Goal: Task Accomplishment & Management: Complete application form

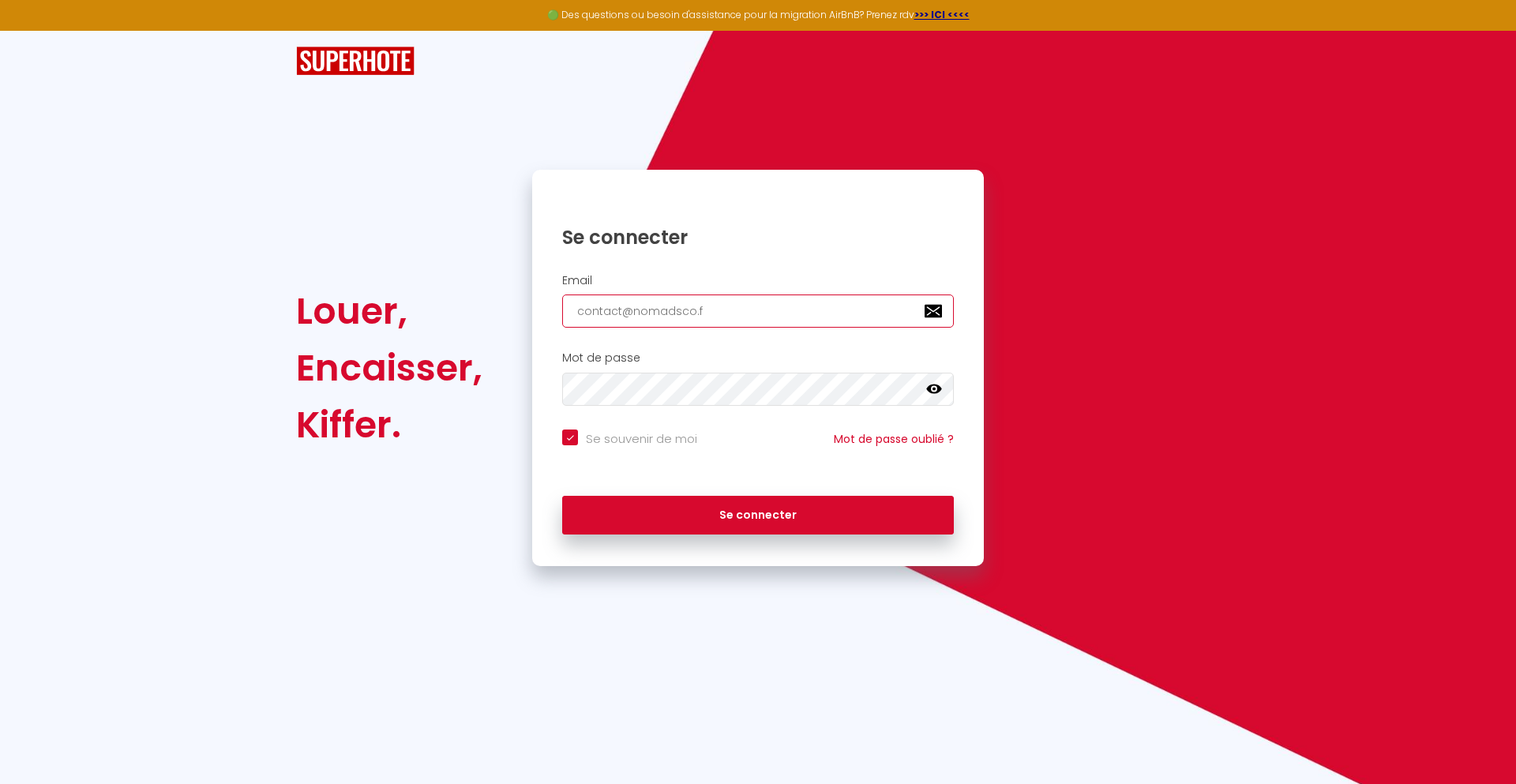
type input "[EMAIL_ADDRESS][DOMAIN_NAME]"
checkbox input "true"
type input "[EMAIL_ADDRESS][DOMAIN_NAME]"
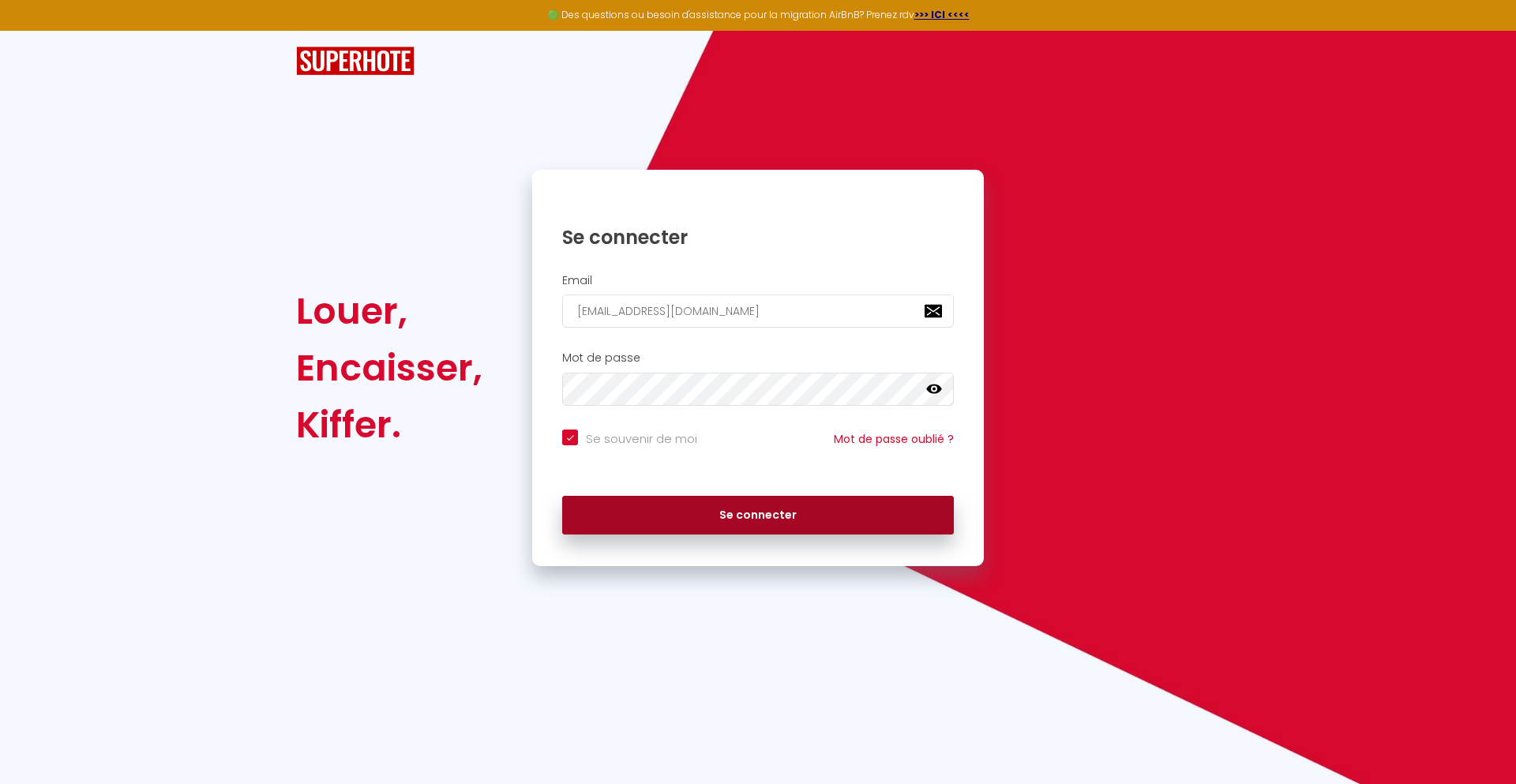
click at [758, 515] on button "Se connecter" at bounding box center [758, 516] width 391 height 40
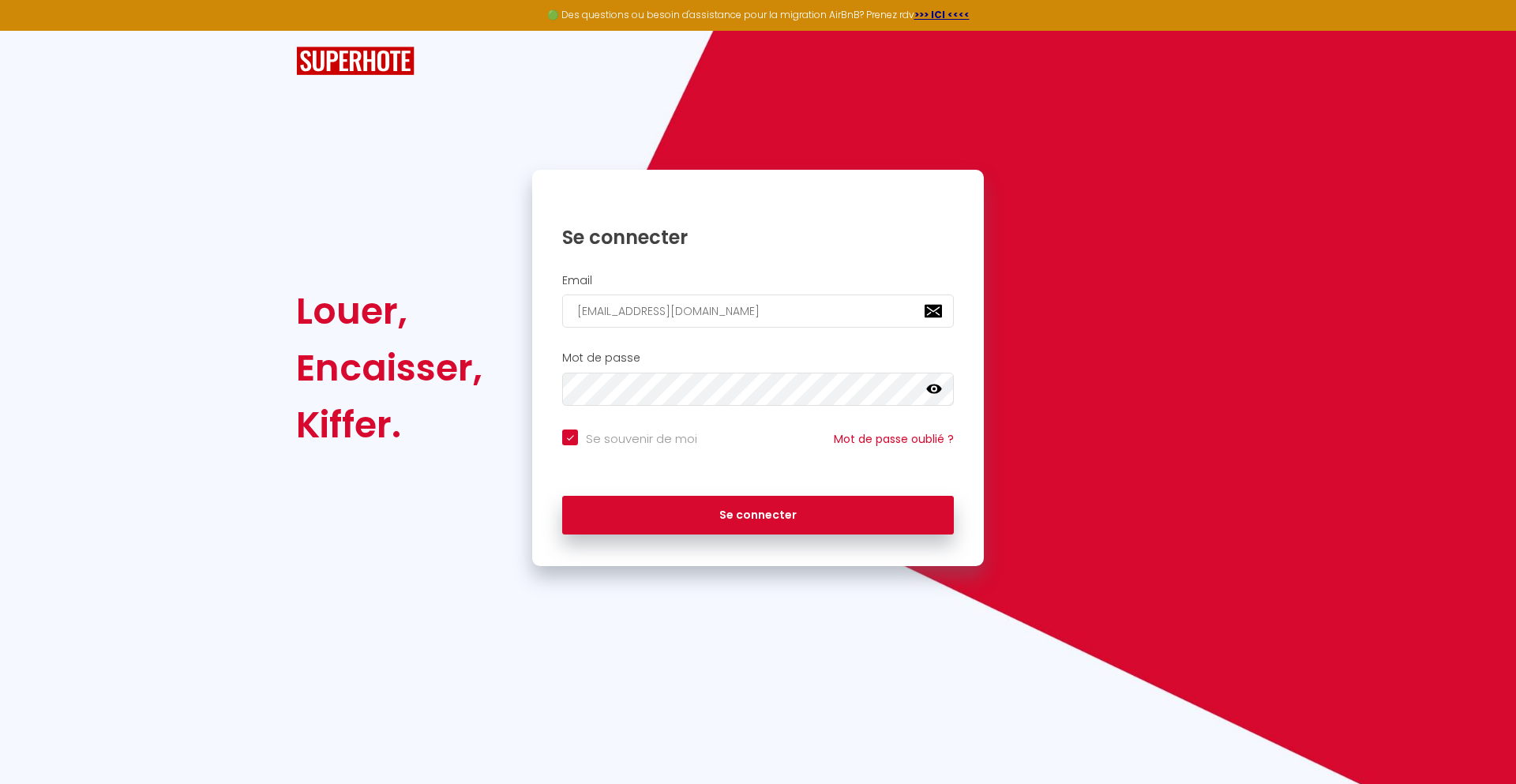
checkbox input "true"
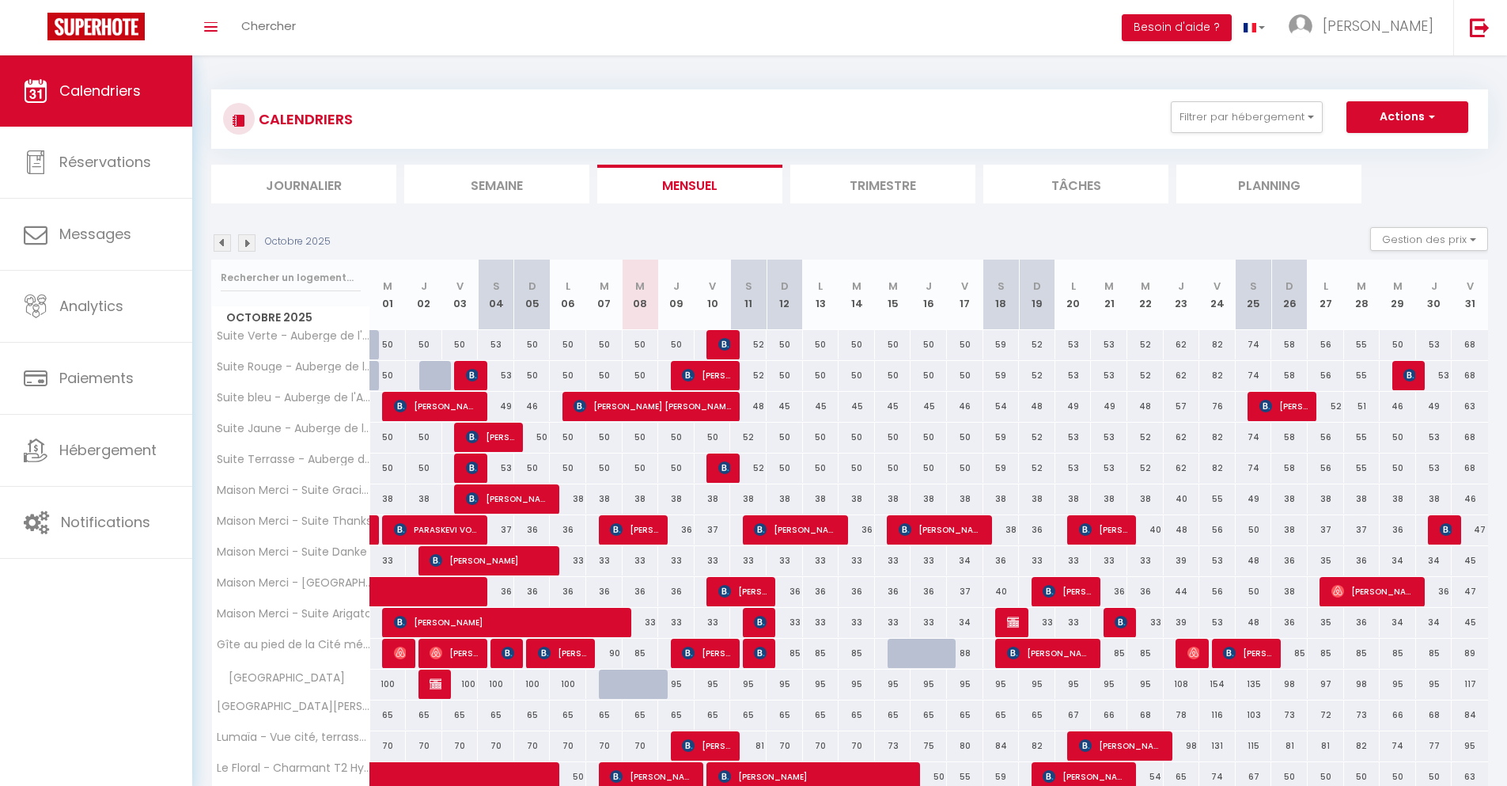
click at [304, 184] on li "Journalier" at bounding box center [303, 184] width 185 height 39
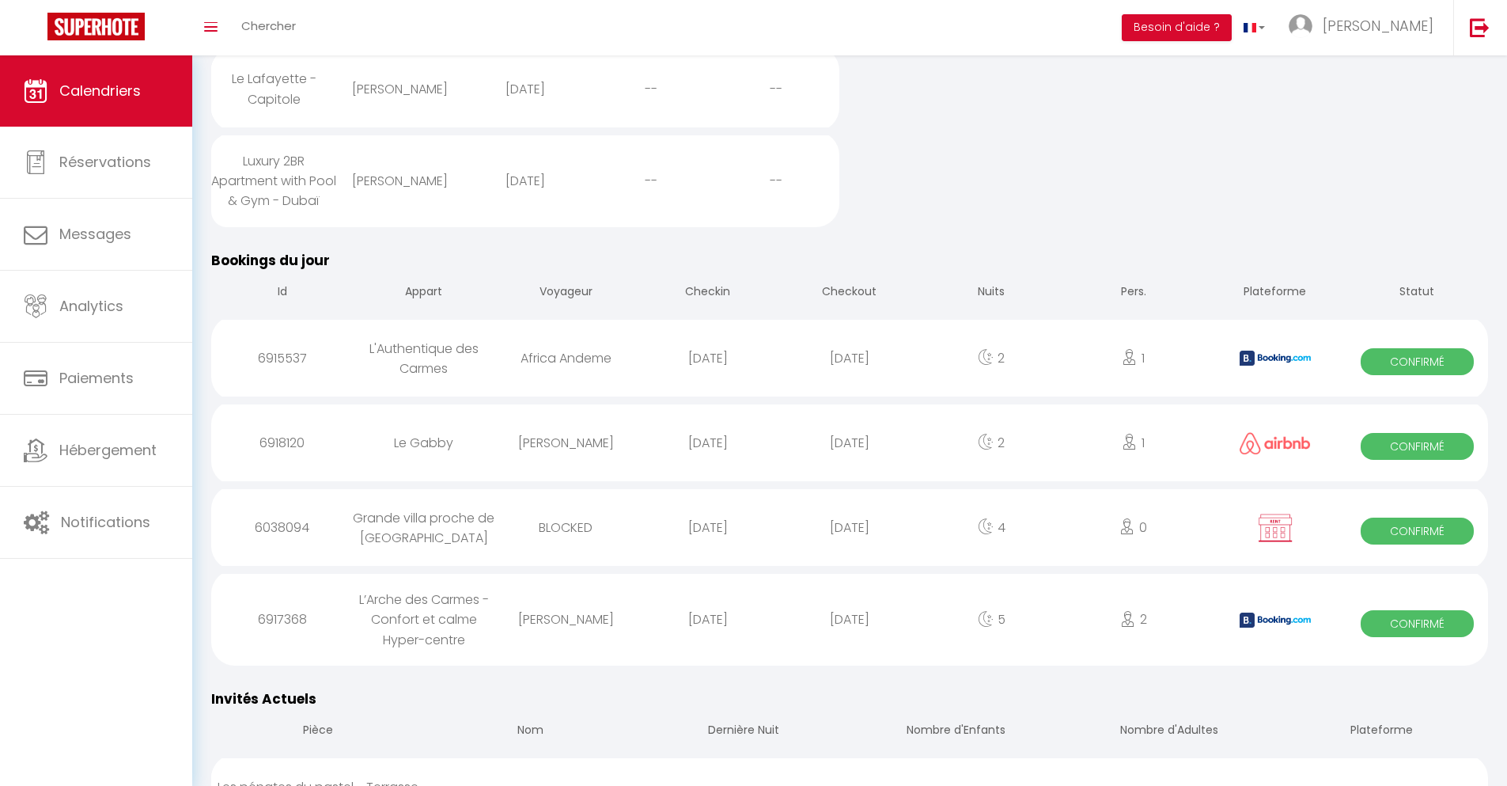
scroll to position [693, 0]
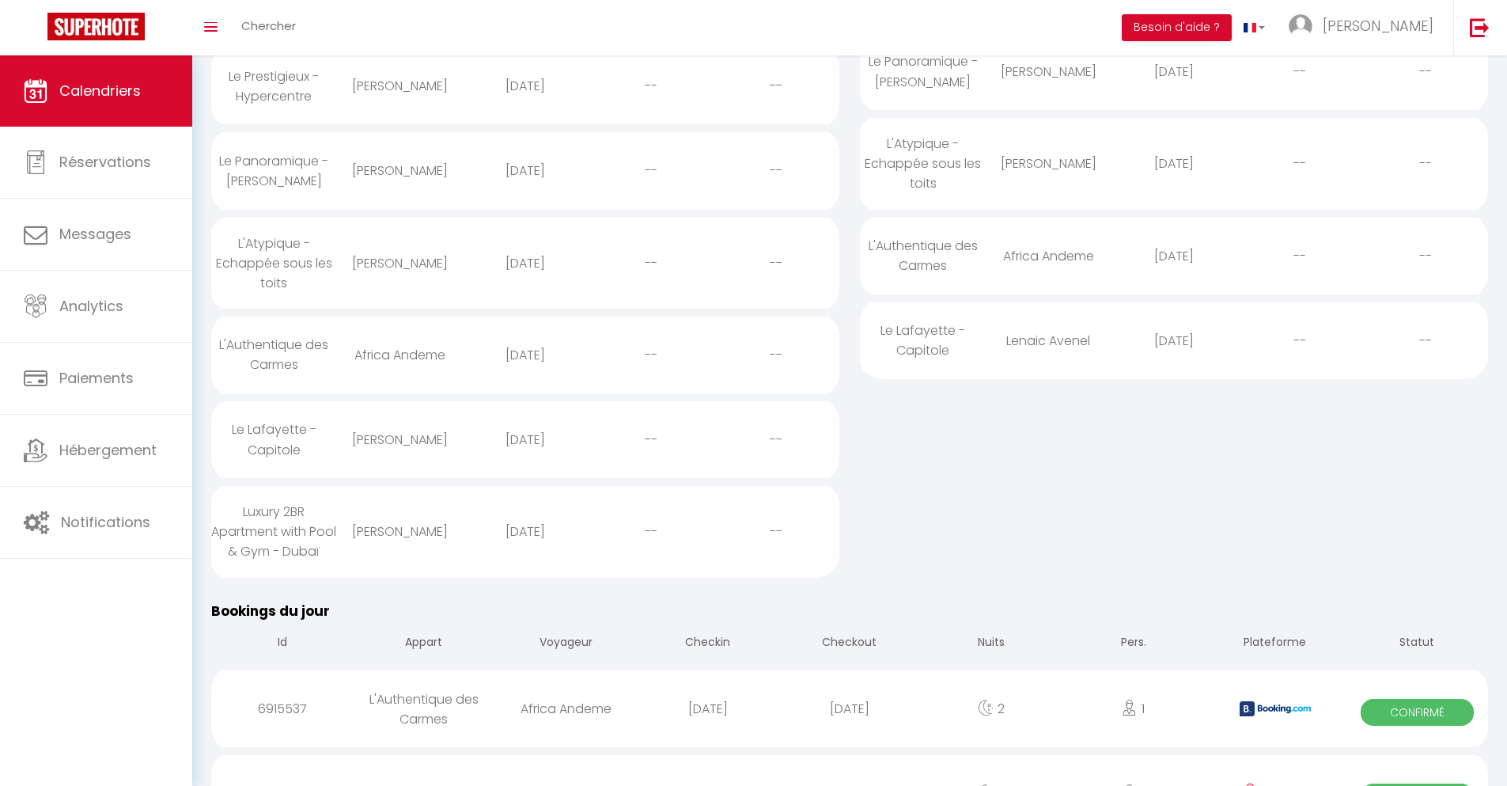
click at [850, 734] on div "[DATE]" at bounding box center [850, 708] width 142 height 51
select select "0"
select select "1"
select select
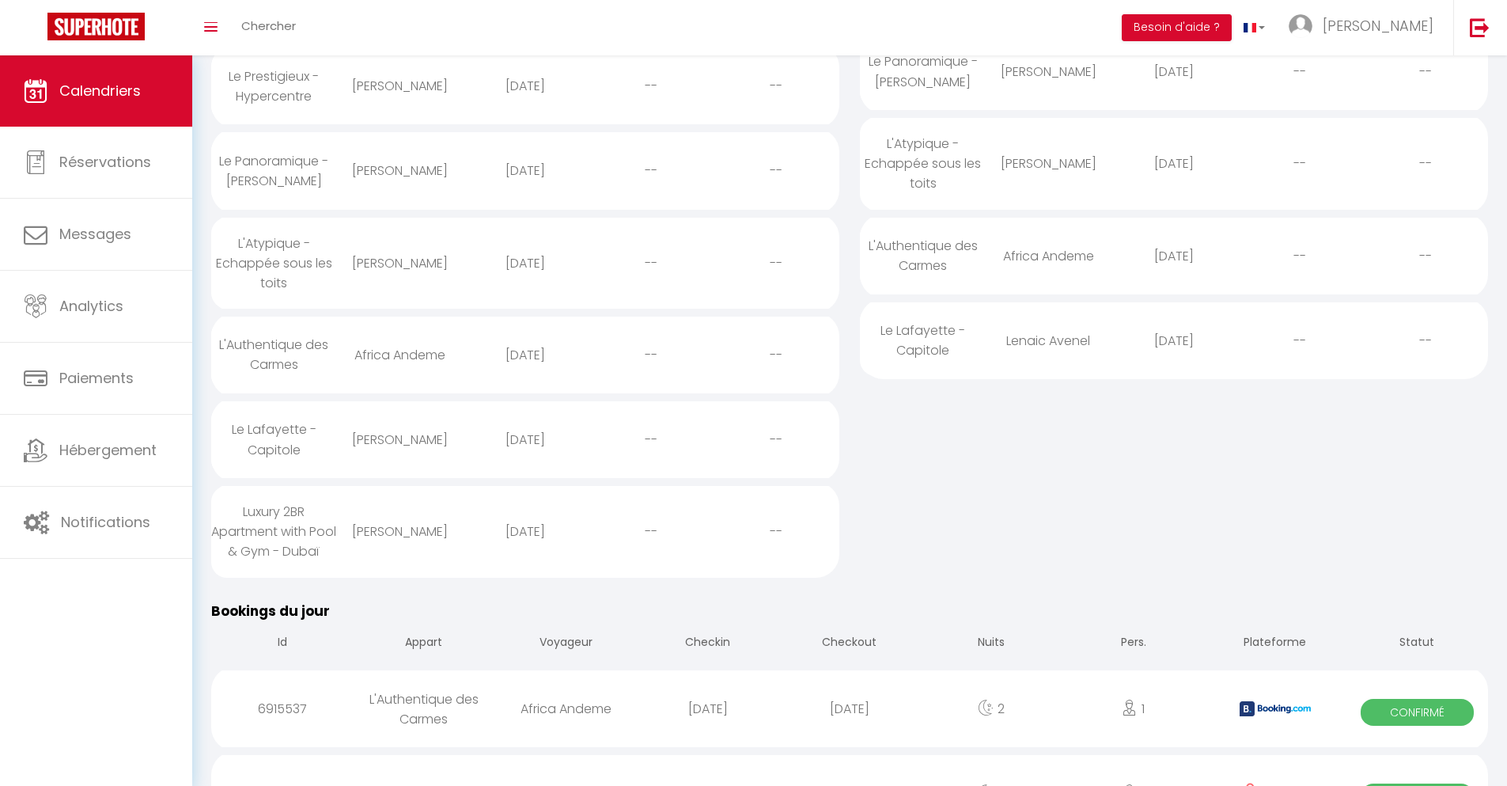
select select
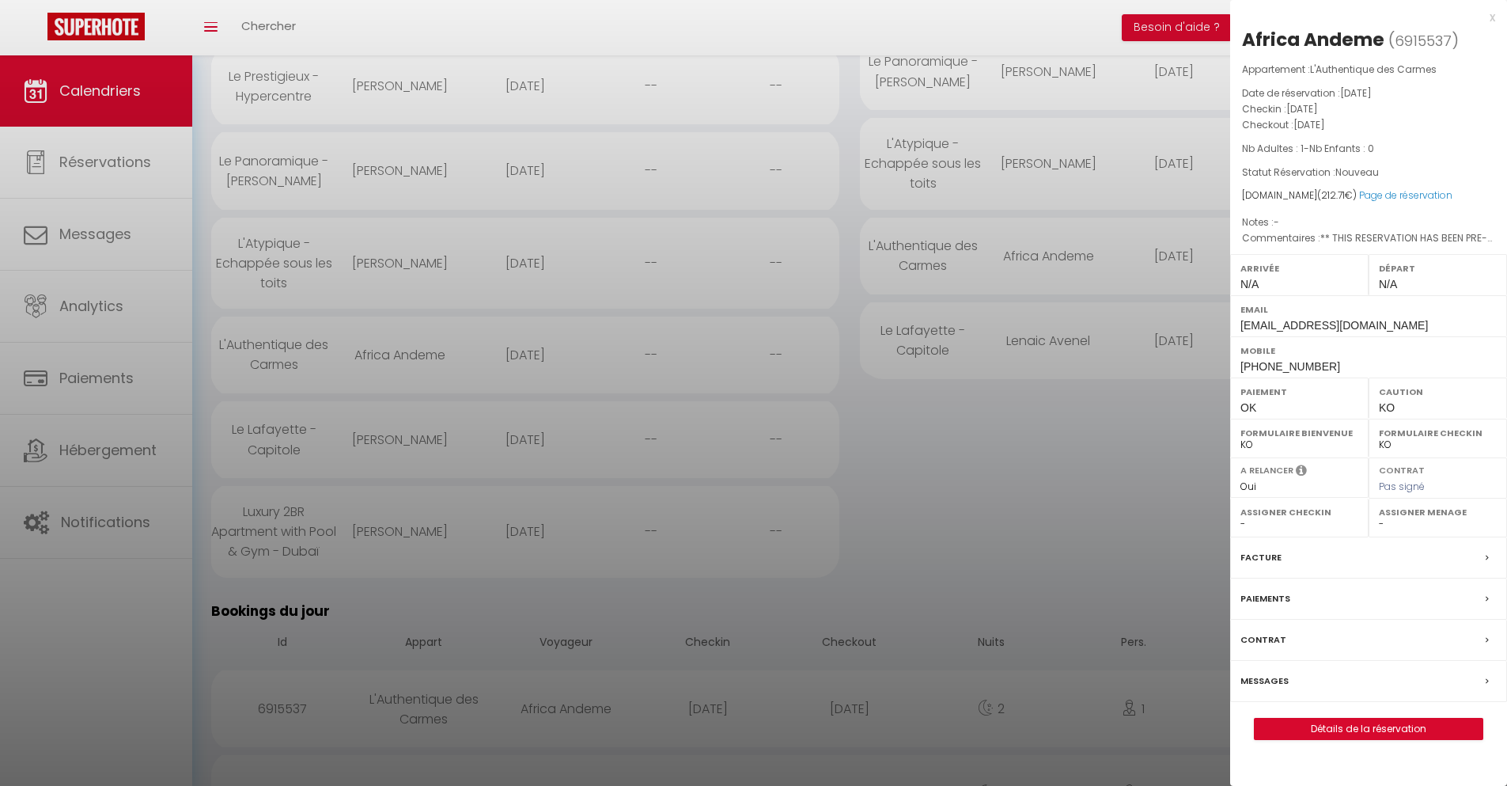
select select
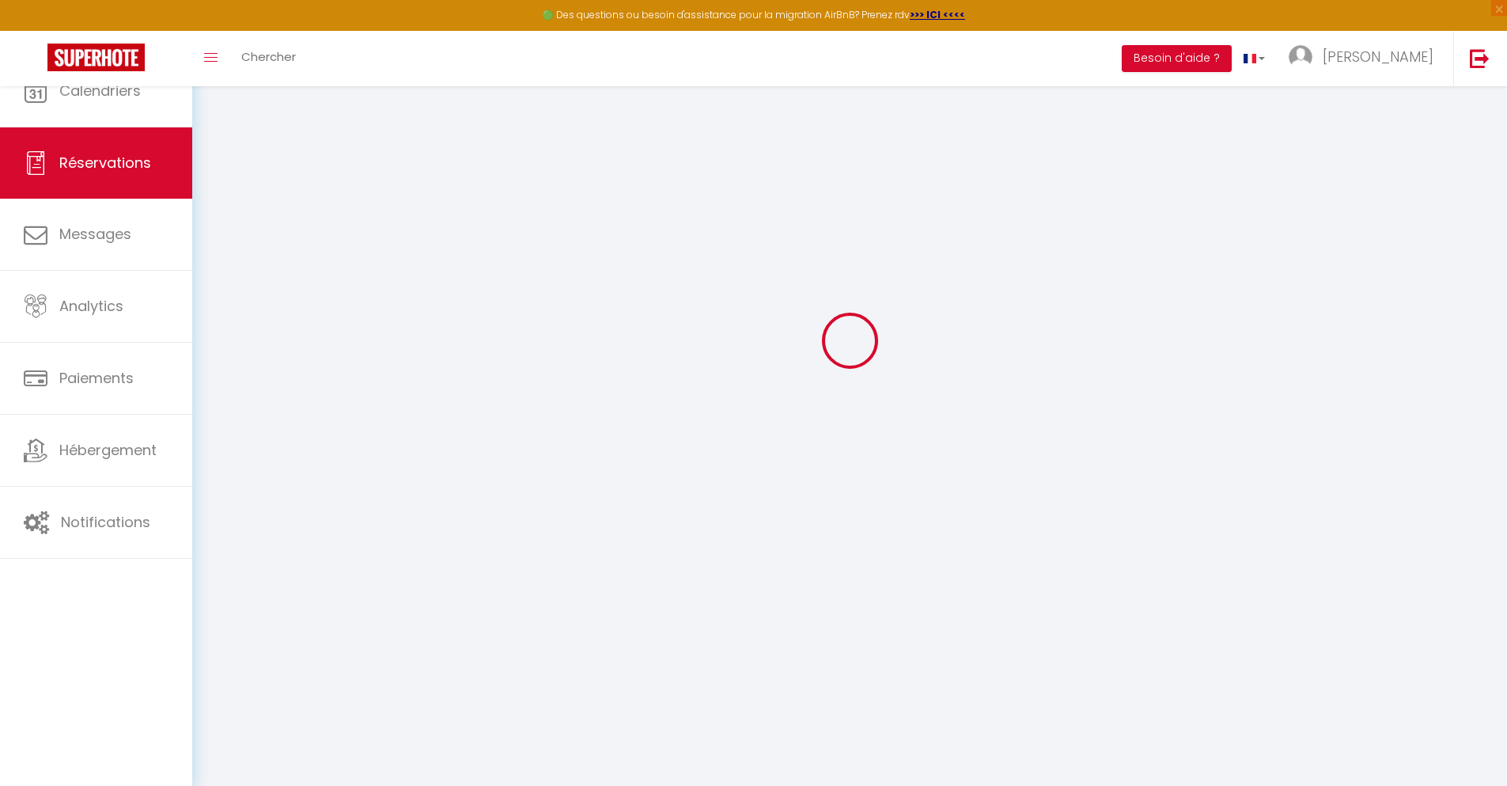
select select
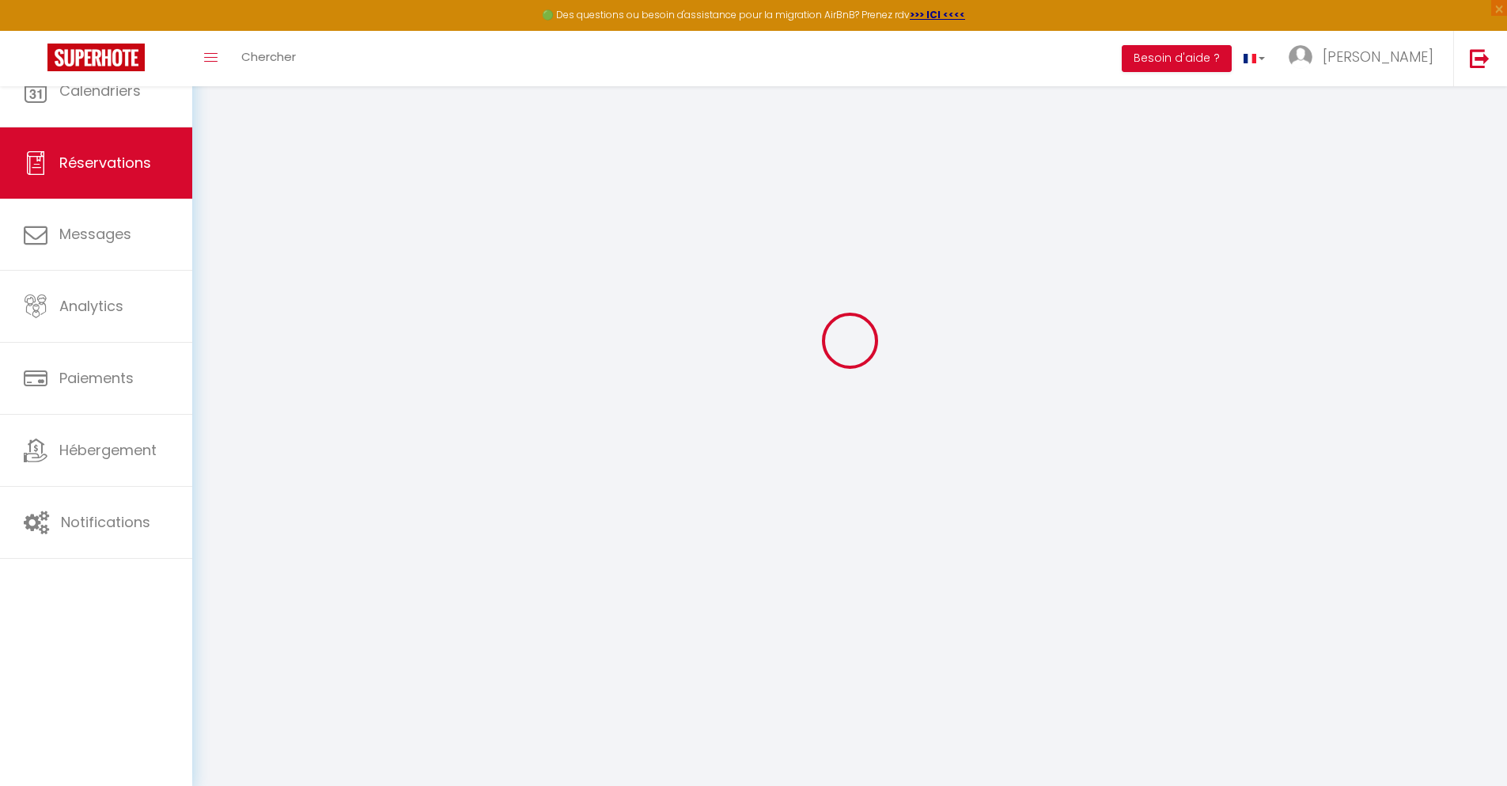
select select
checkbox input "false"
select select
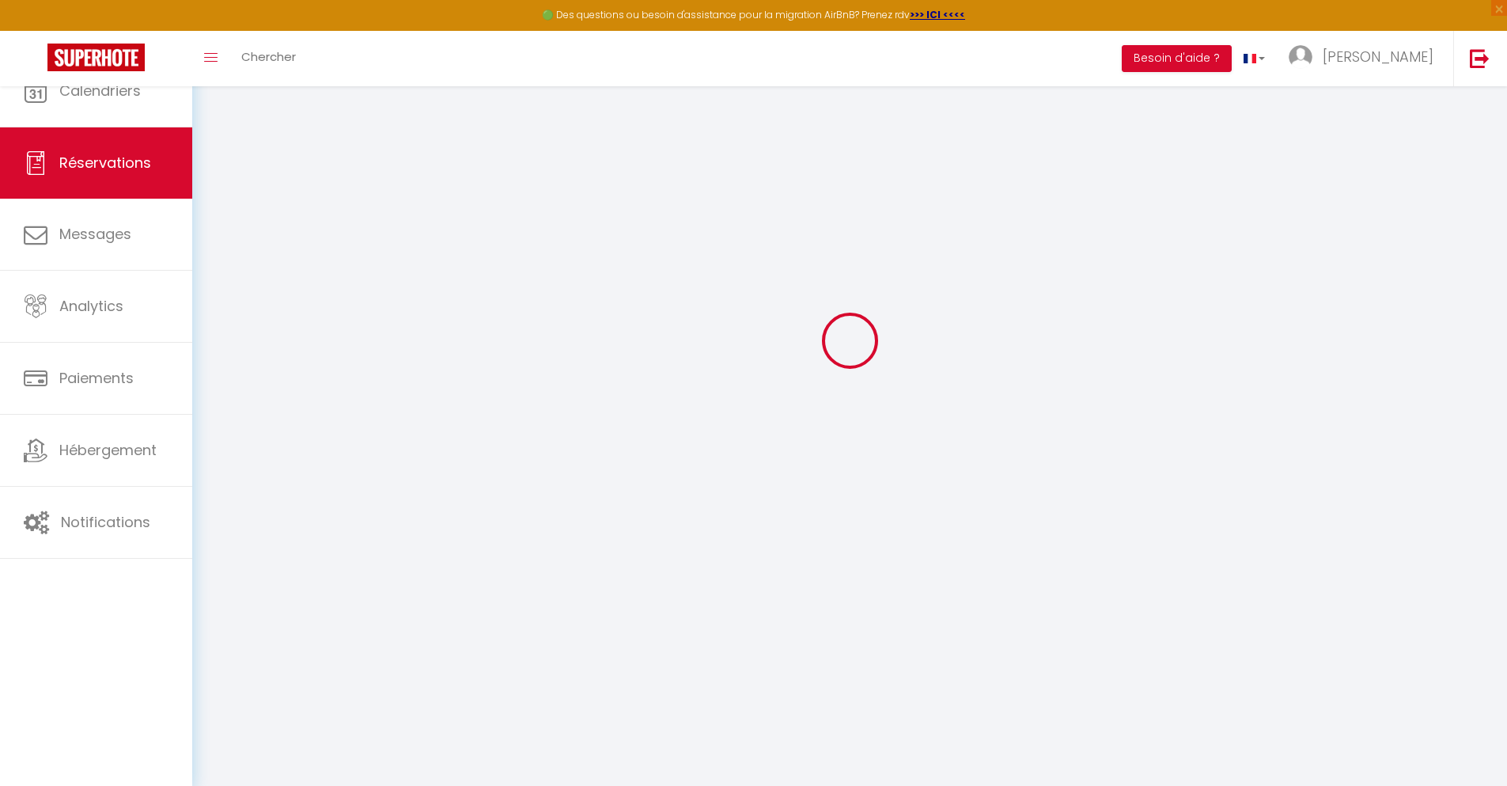
select select
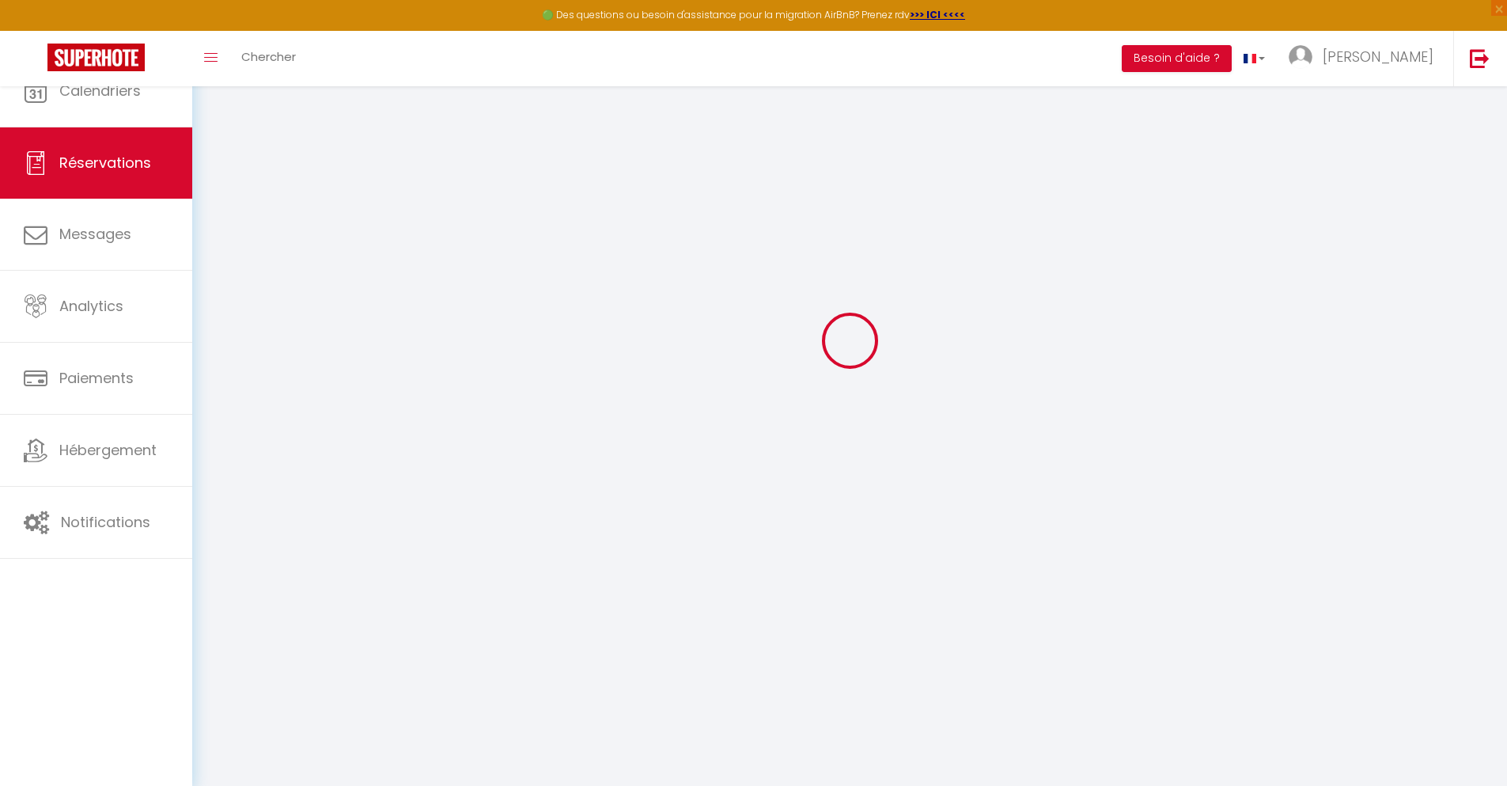
select select
checkbox input "false"
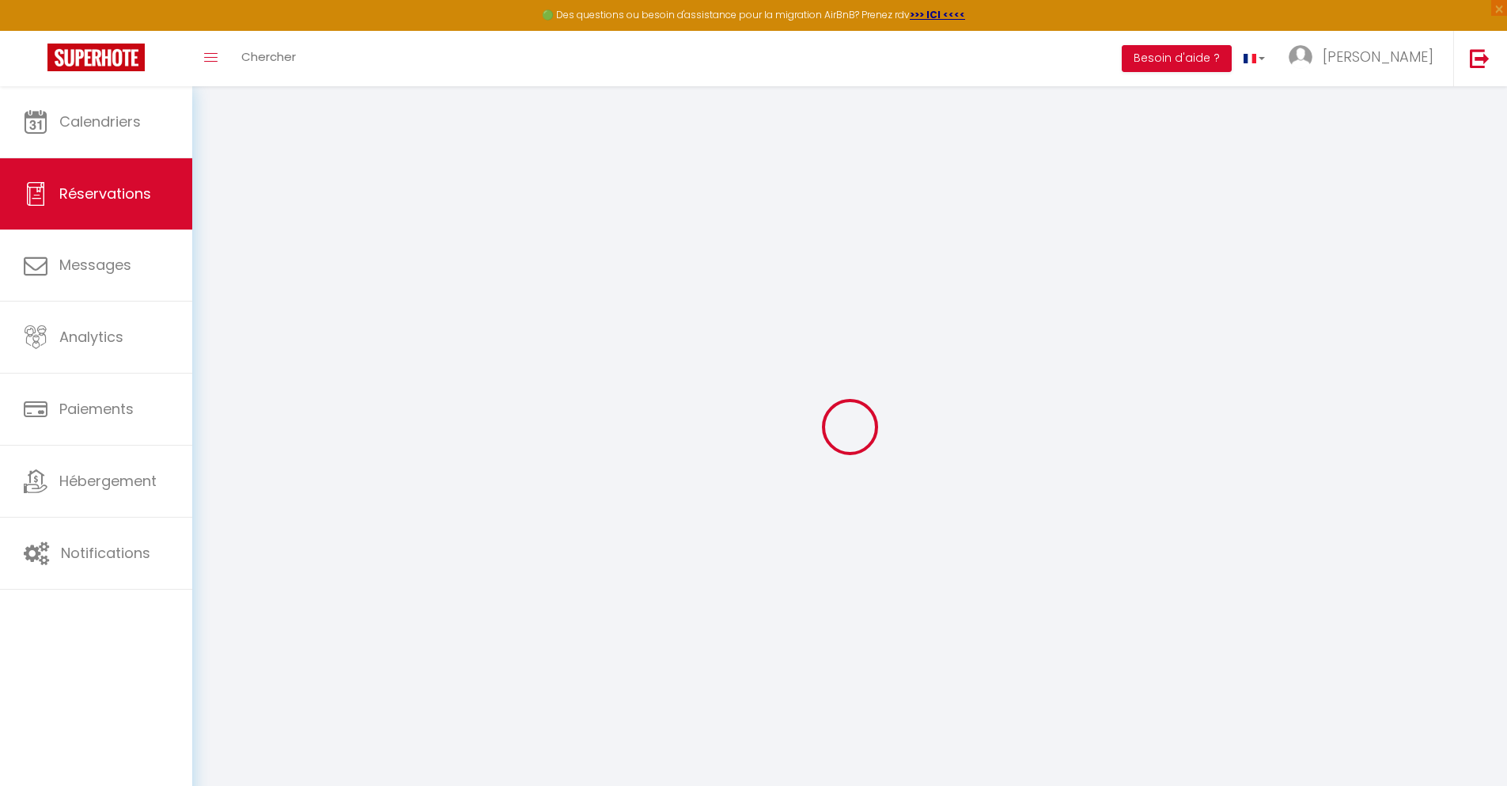
select select
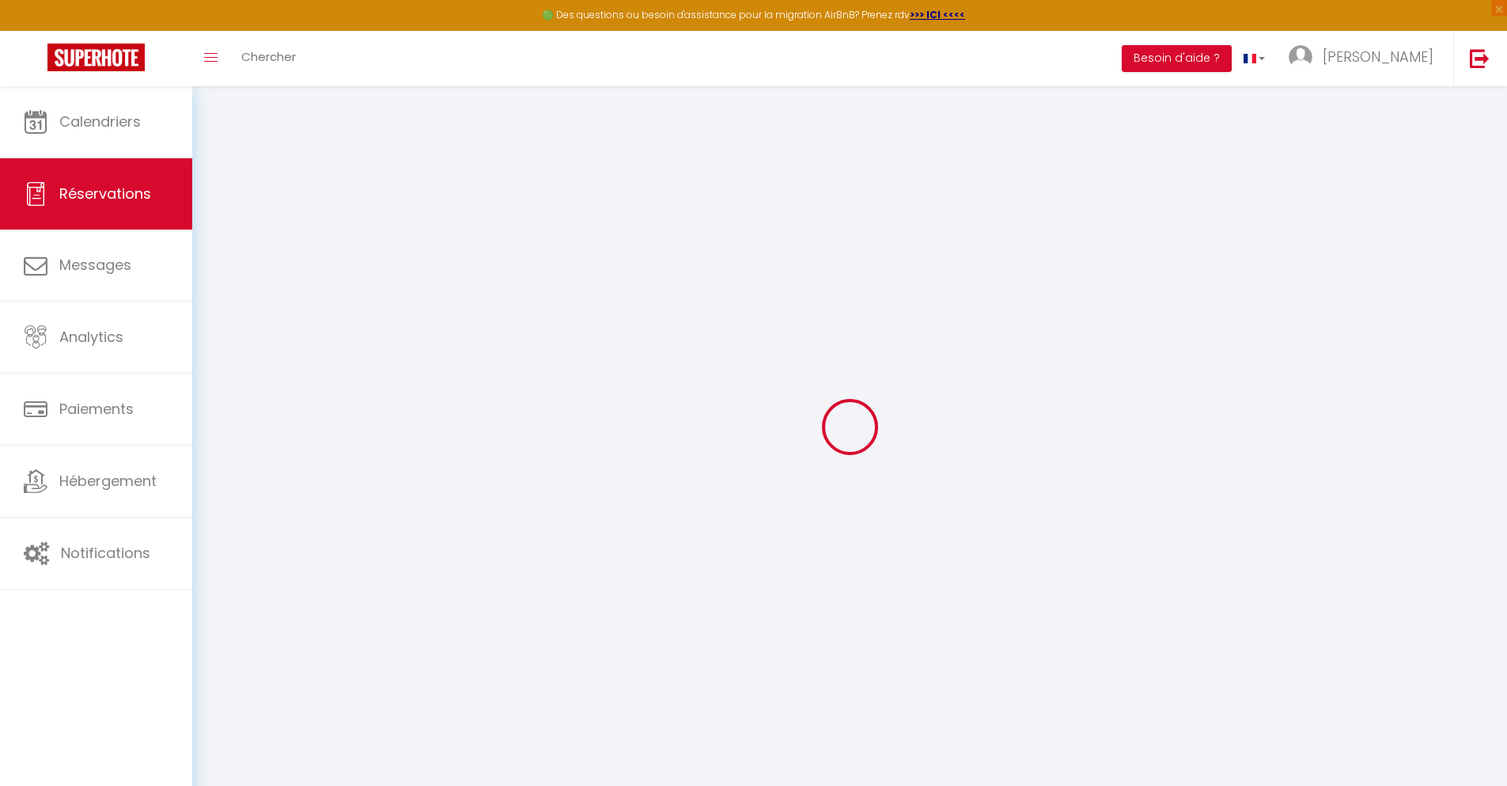
select select
checkbox input "false"
select select
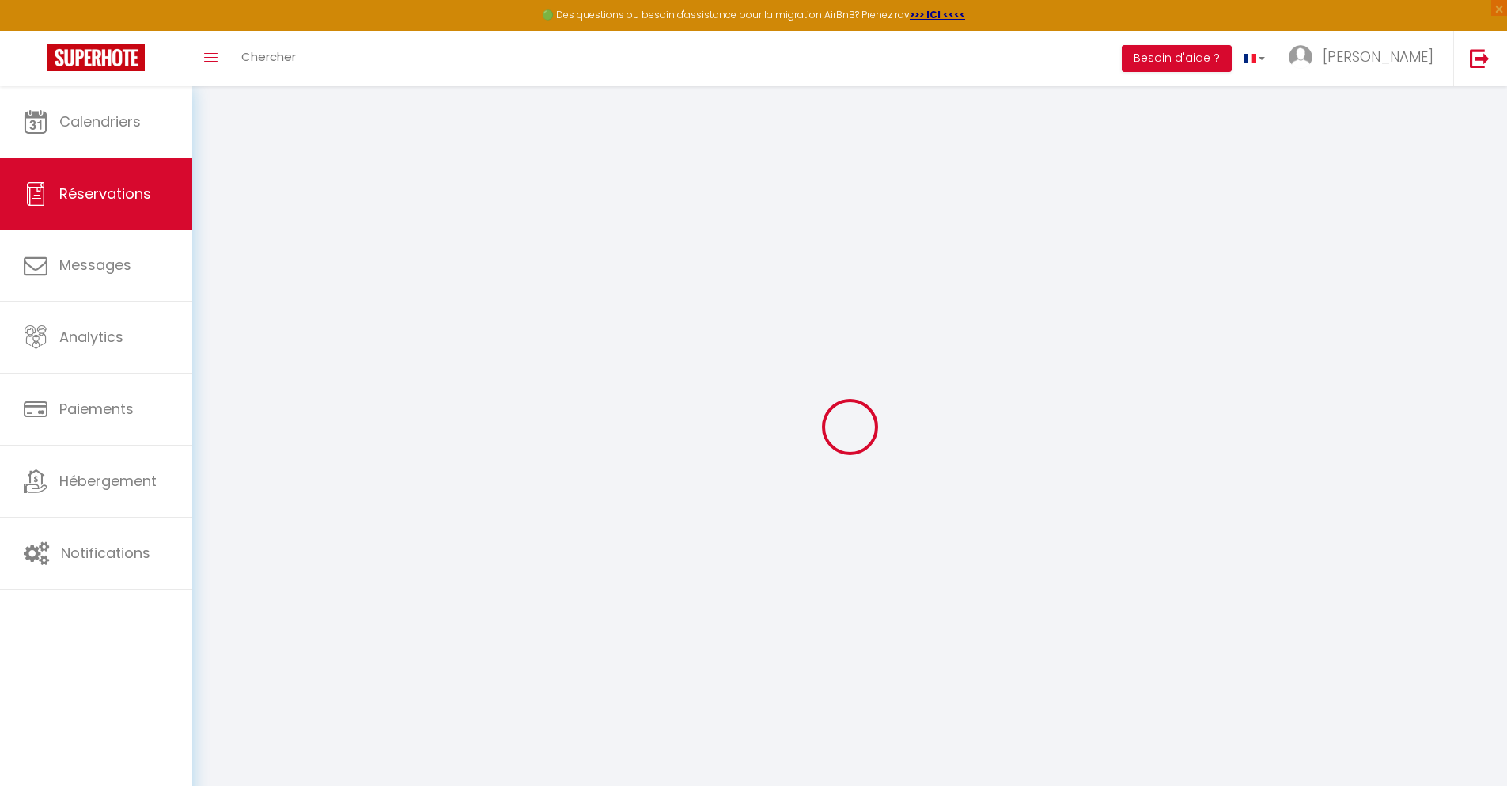
select select
checkbox input "false"
select select
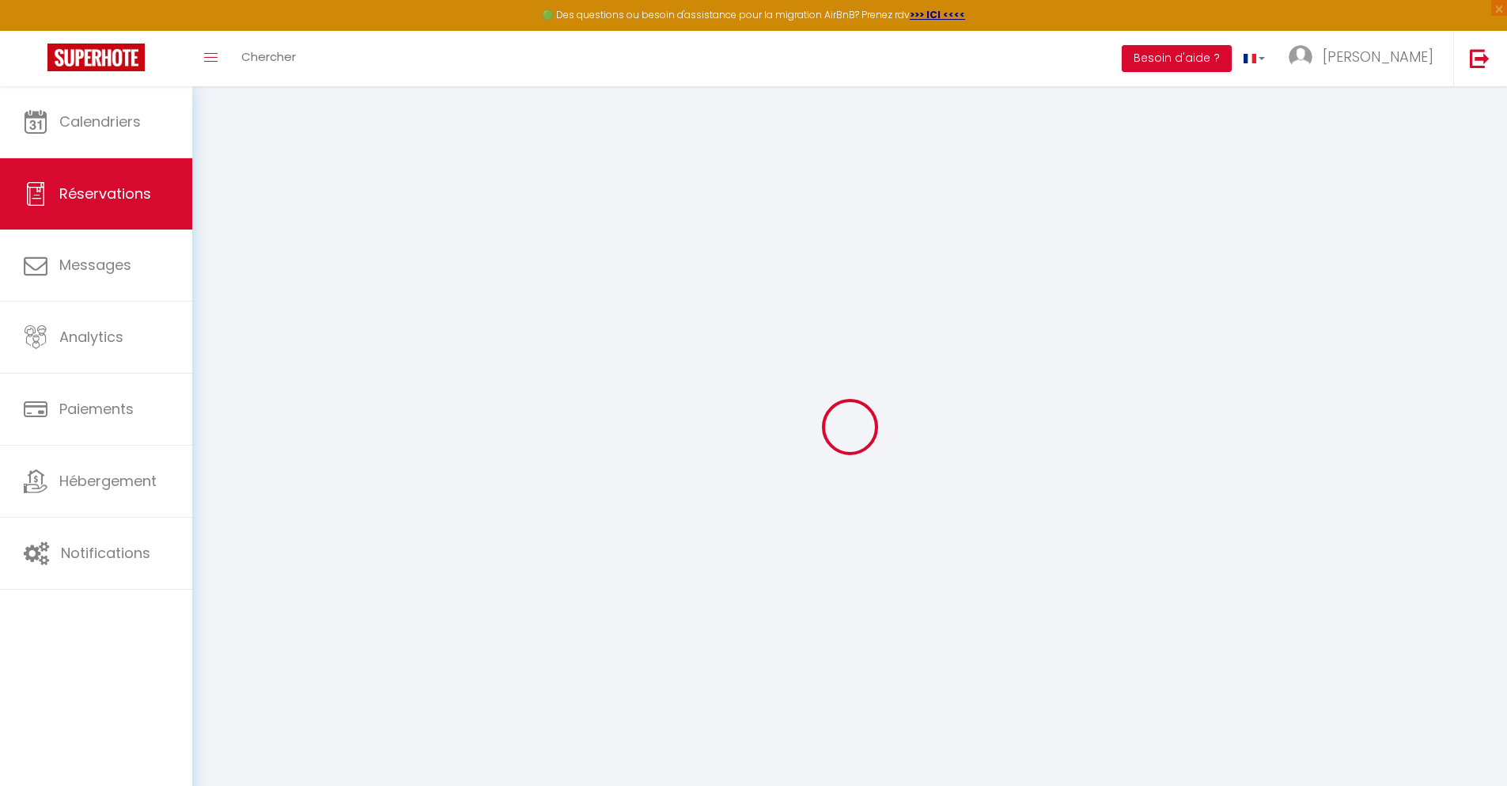
type input "[GEOGRAPHIC_DATA]"
type input "Andeme"
type input "[EMAIL_ADDRESS][DOMAIN_NAME]"
type input "[PHONE_NUMBER]"
type input "."
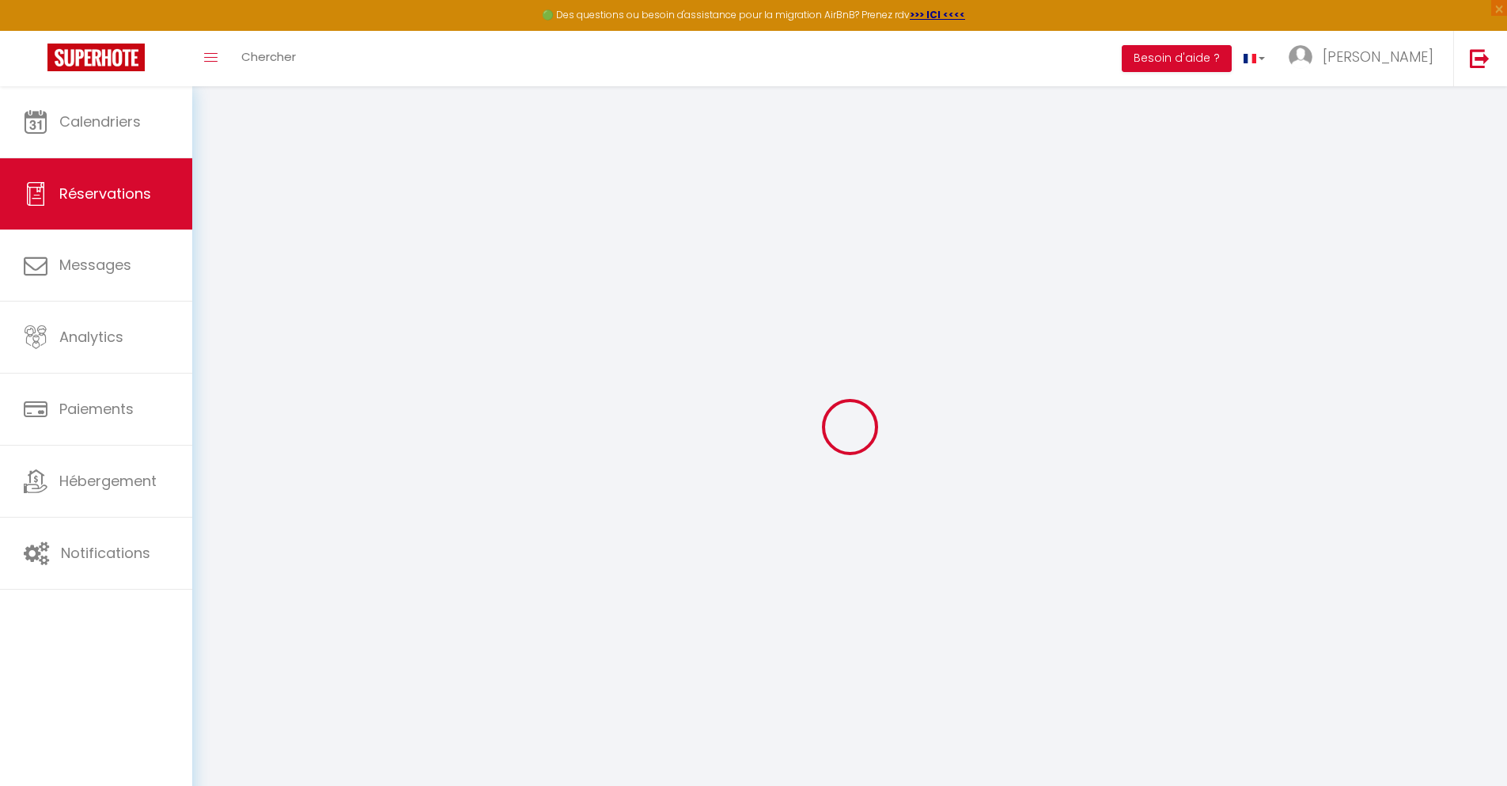
select select "ES"
type input "34.63"
type input "2.98"
select select "61586"
select select "1"
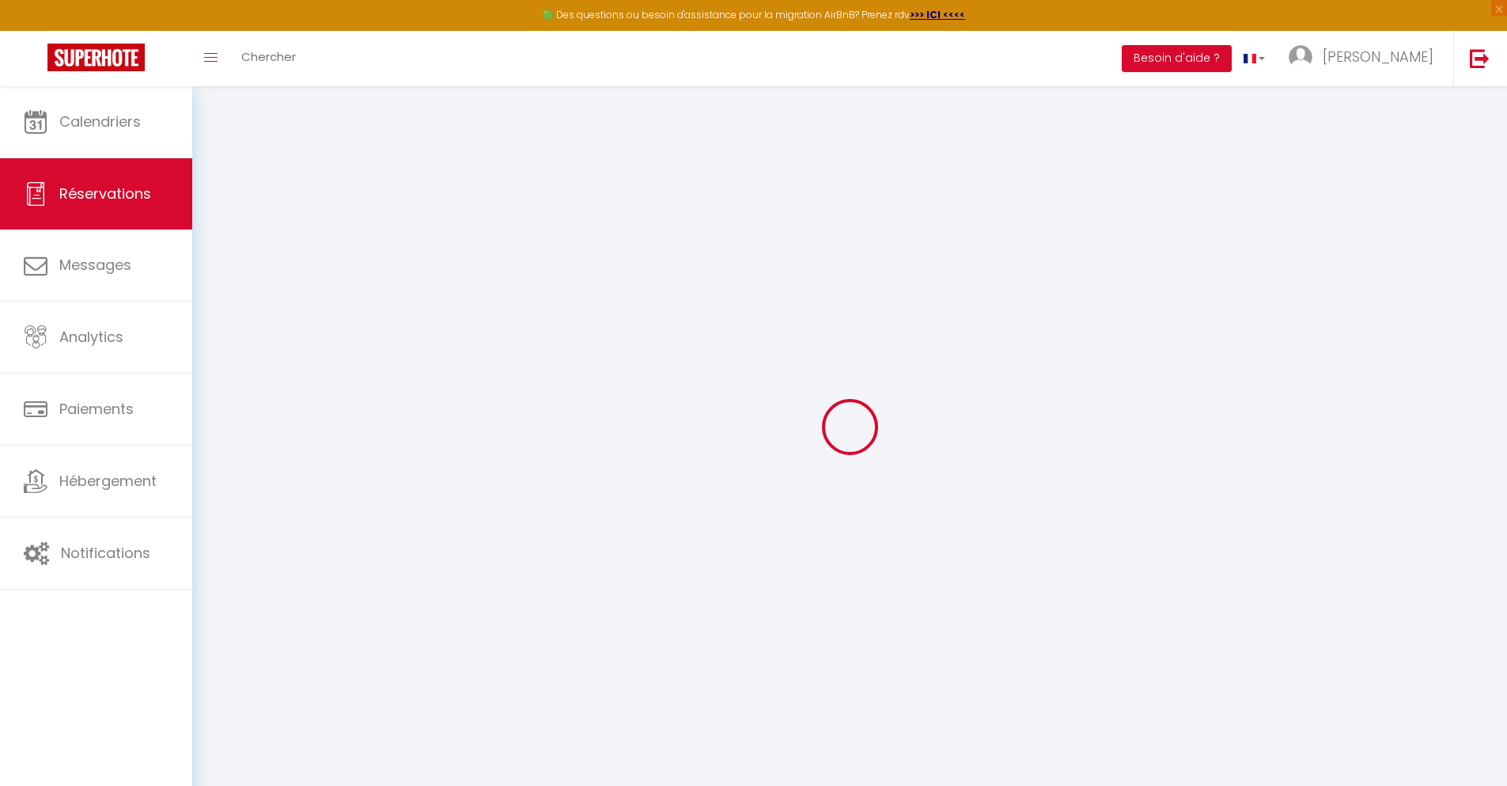
select select
type input "1"
select select "12"
select select
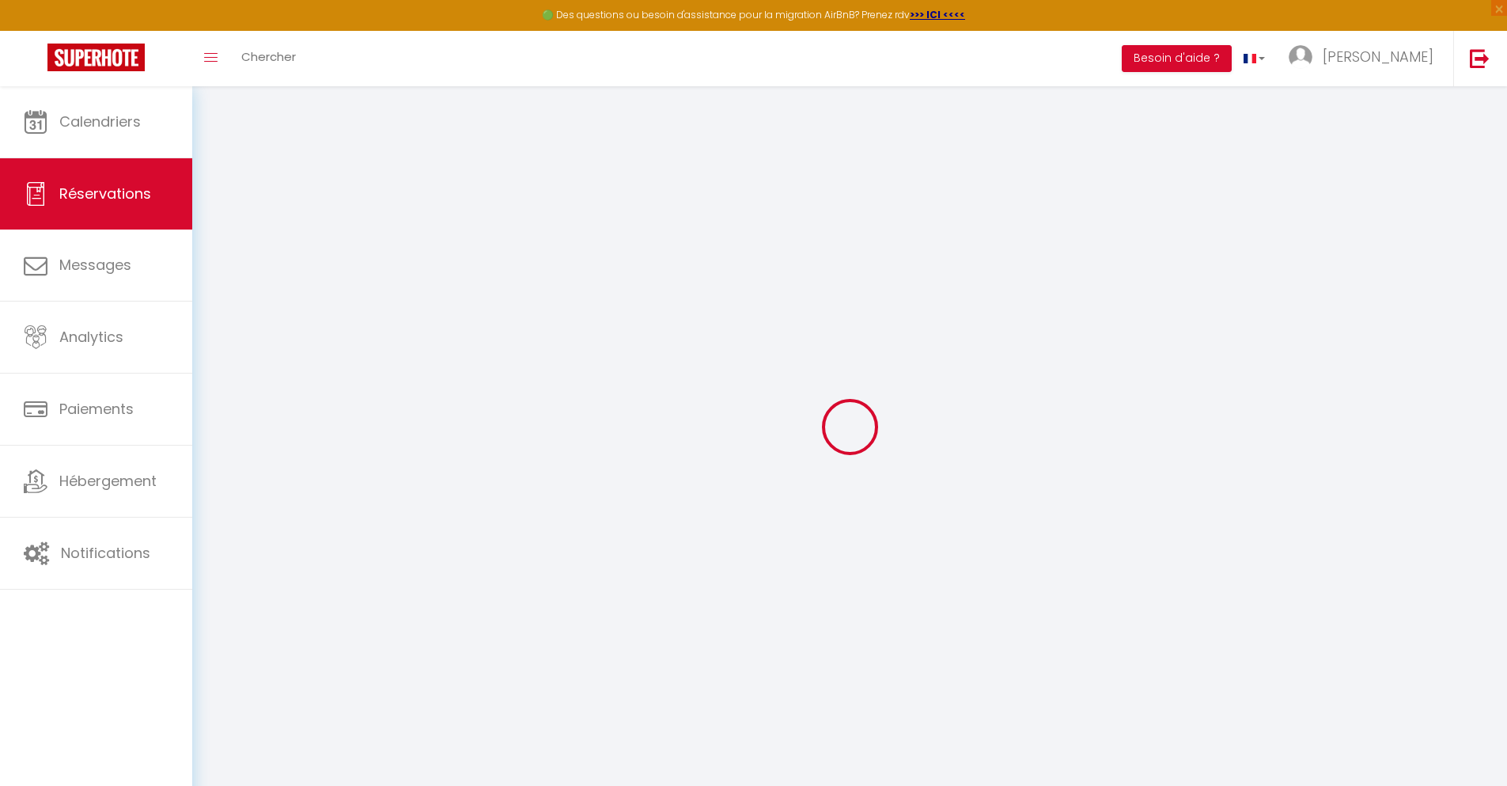
type input "137.7"
checkbox input "false"
type input "0"
select select "2"
type input "0"
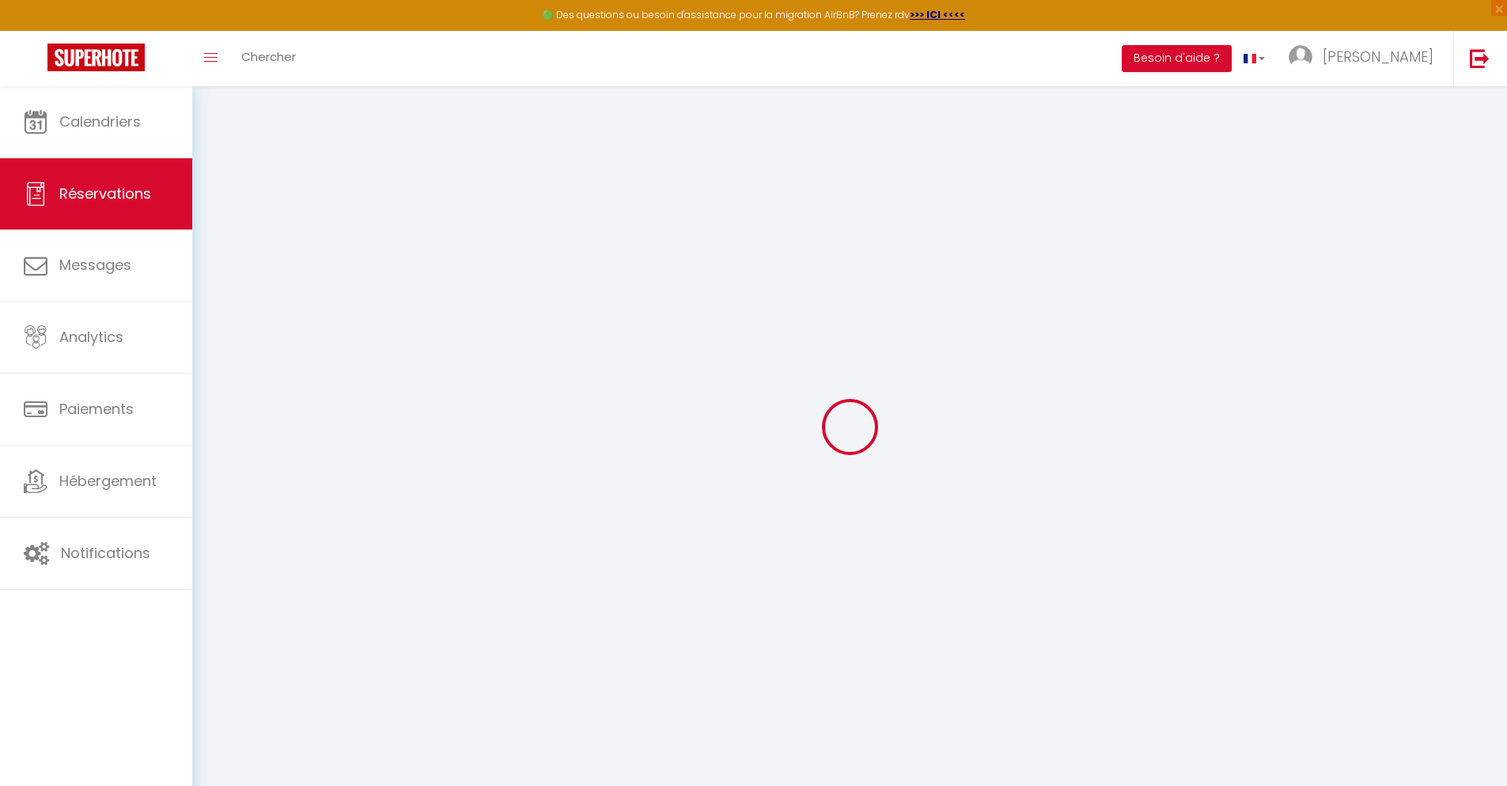
type input "0"
select select
select select "14"
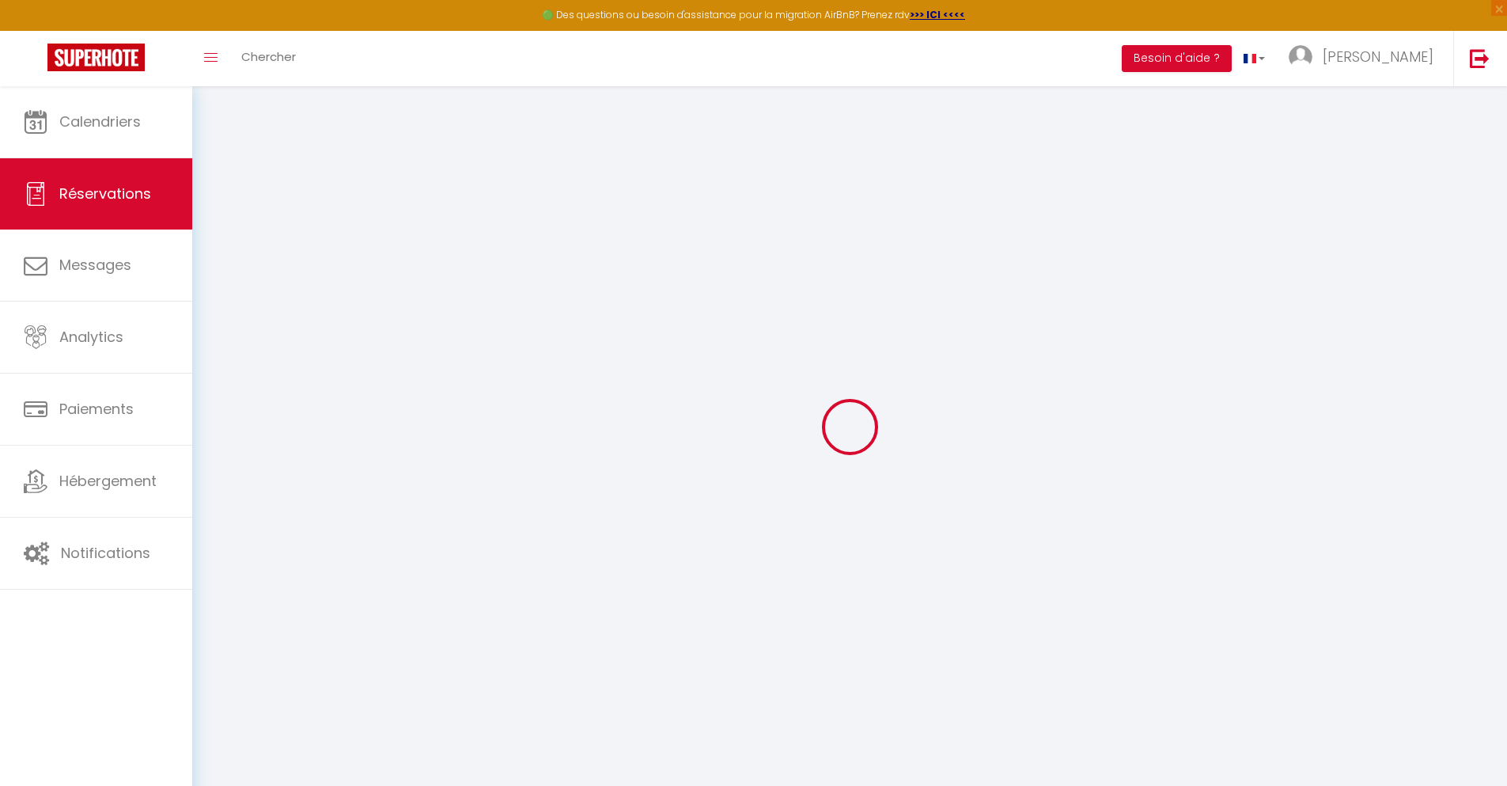
checkbox input "false"
select select
checkbox input "false"
select select
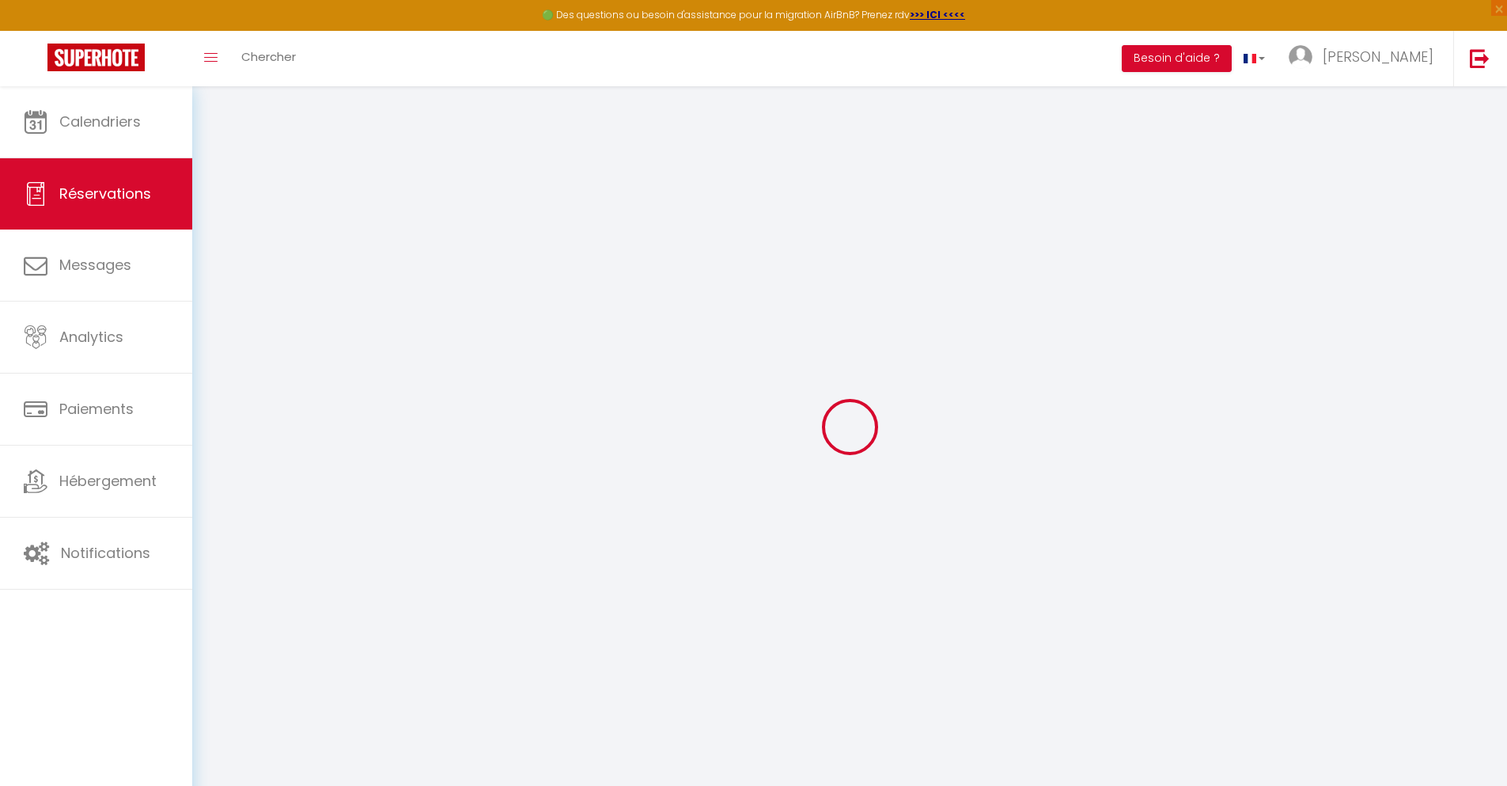
select select
checkbox input "false"
type textarea "** THIS RESERVATION HAS BEEN PRE-PAID ** BOOKING NOTE : Payment charge is EUR 2…"
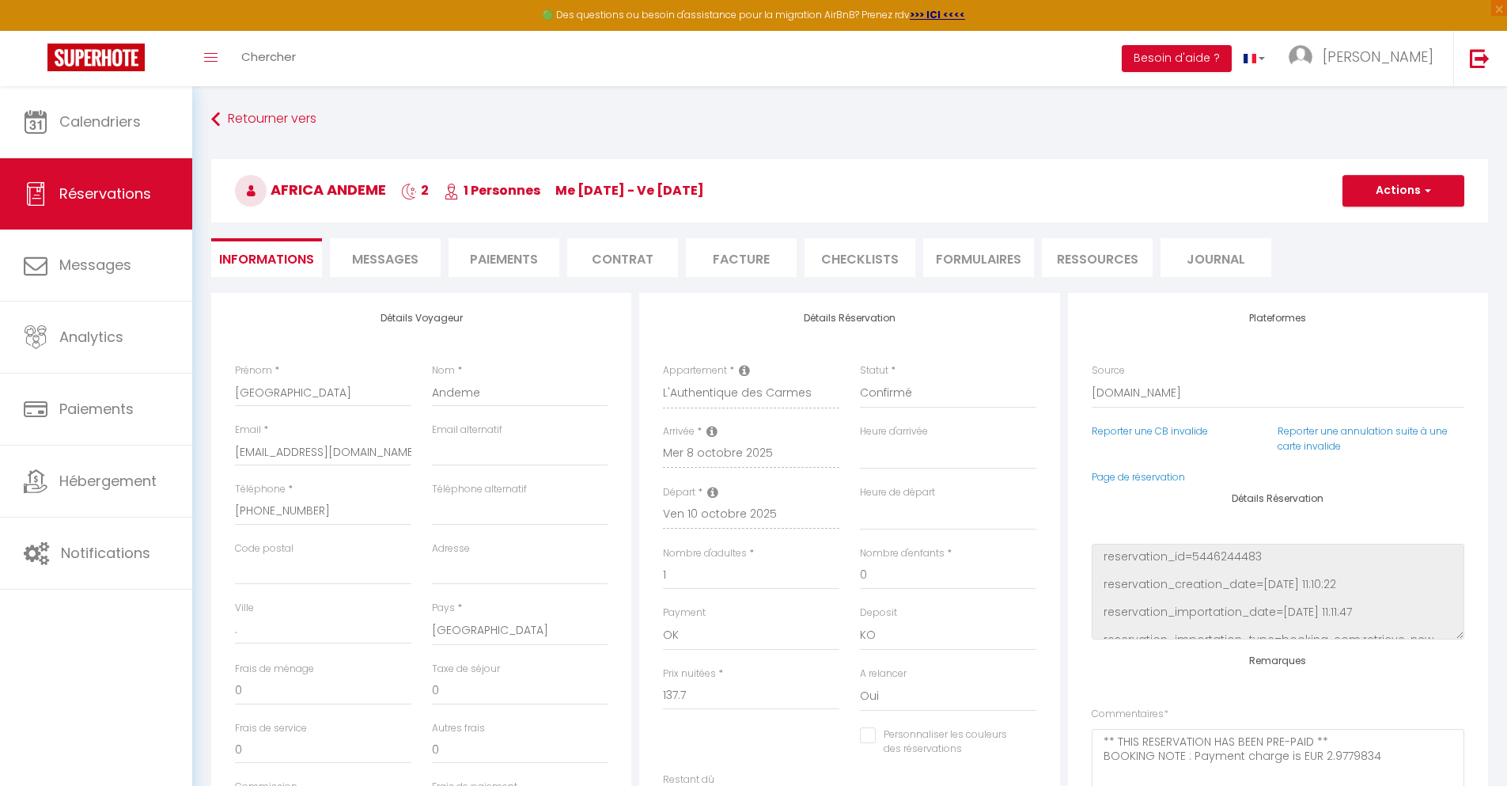
type input "66"
type input "9.01"
select select
checkbox input "false"
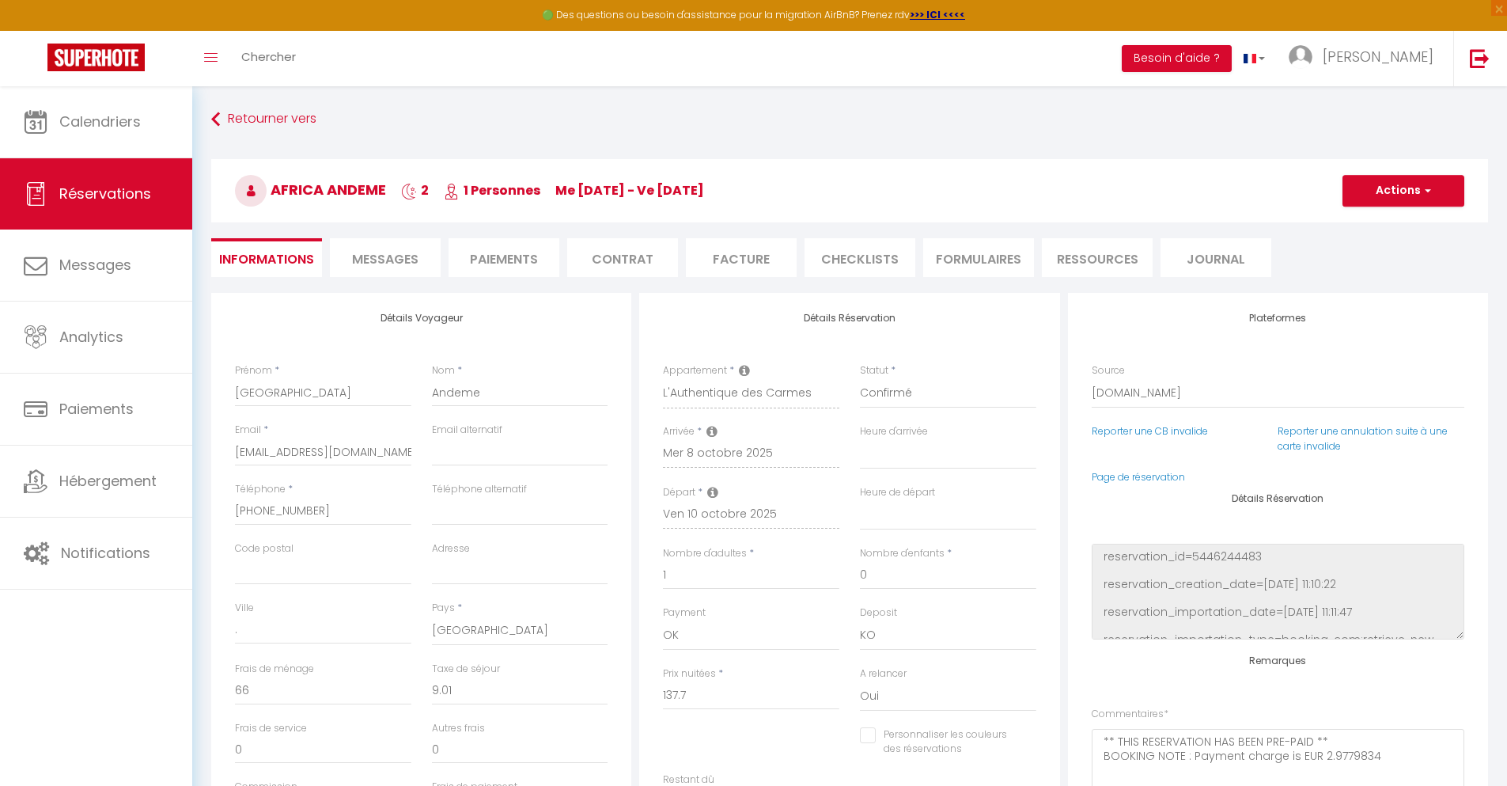
select select
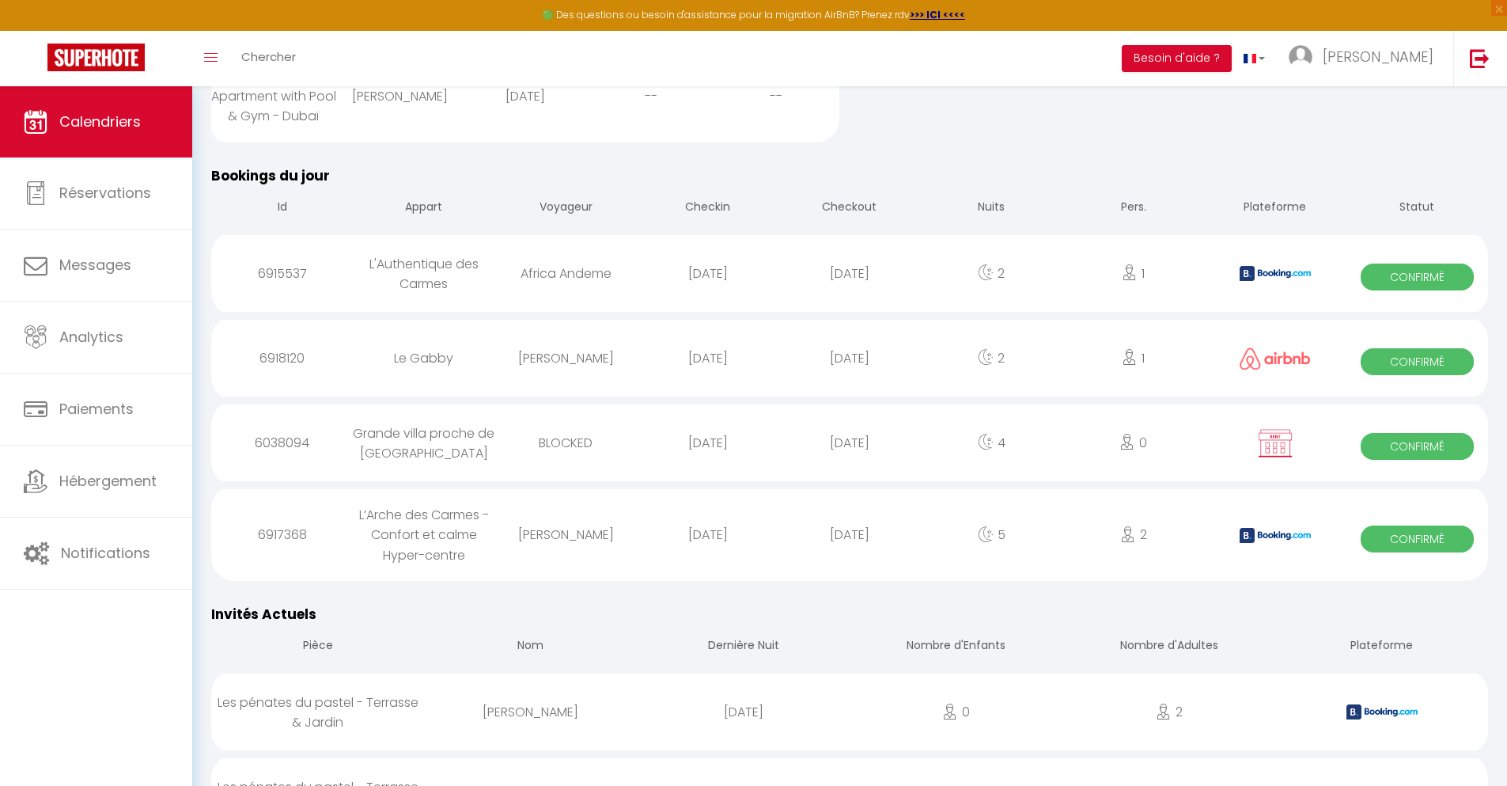
scroll to position [809, 0]
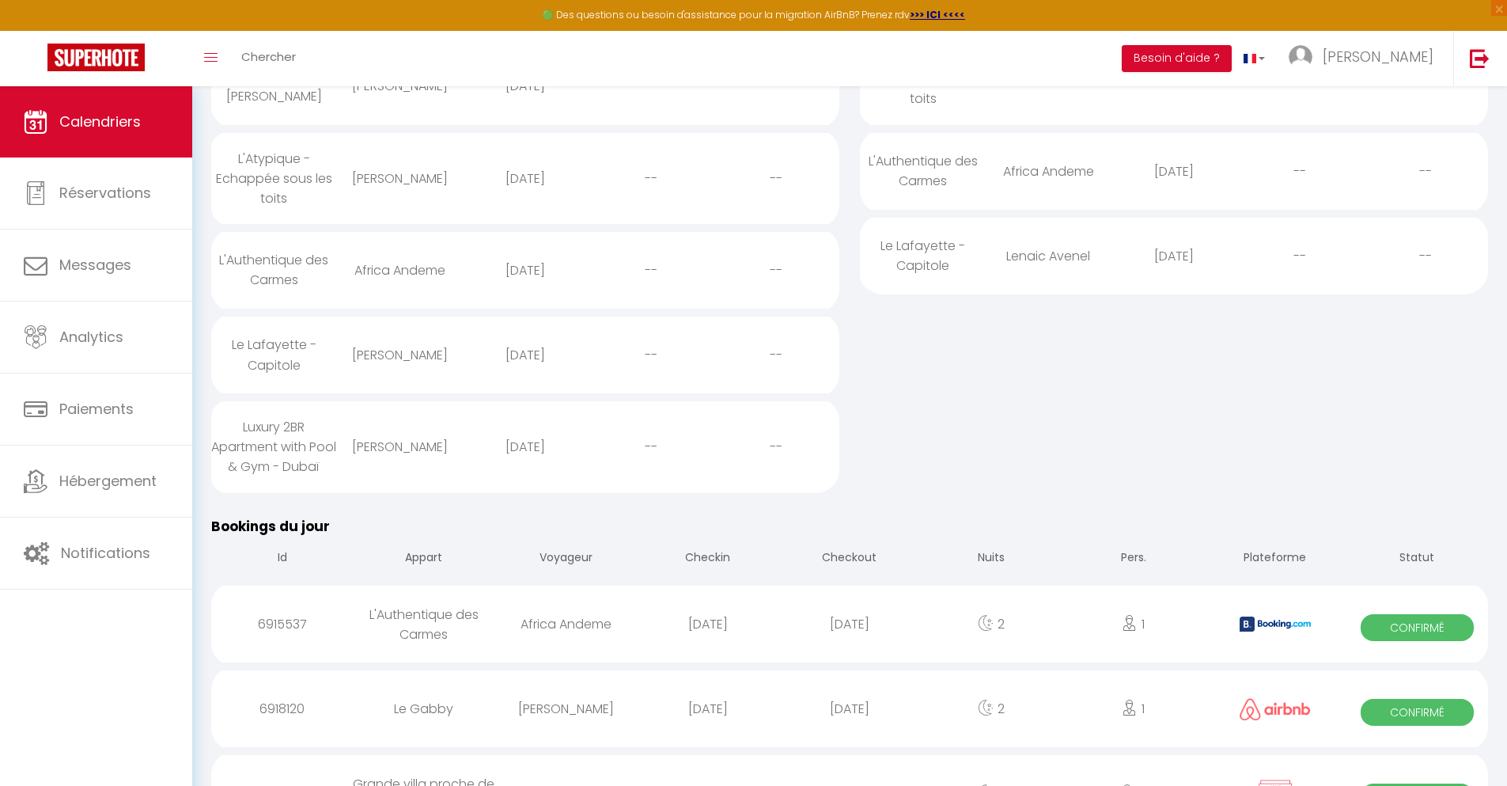
click at [850, 734] on div "[DATE]" at bounding box center [850, 708] width 142 height 51
select select "0"
select select "1"
select select
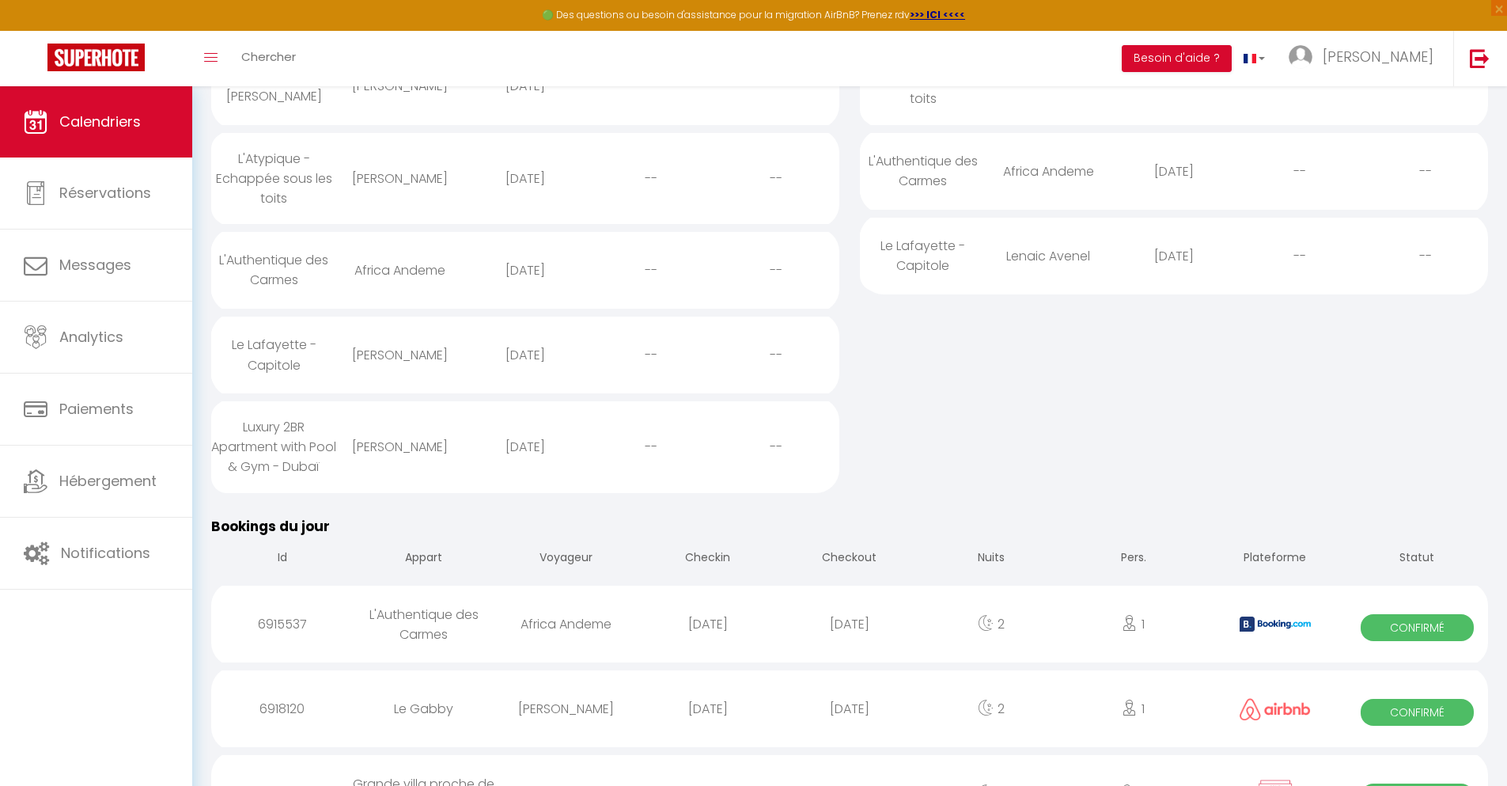
select select
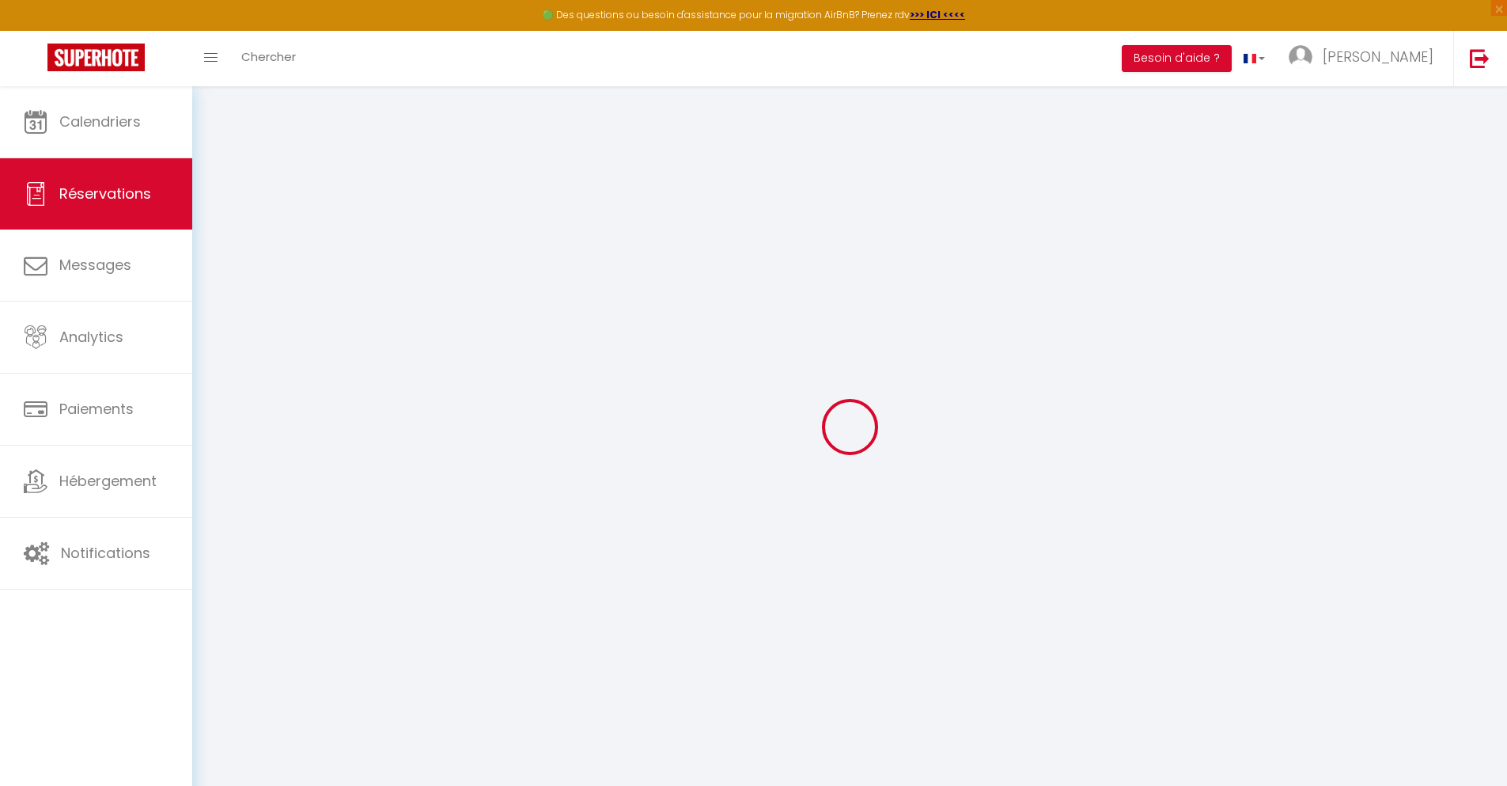
select select
checkbox input "false"
select select
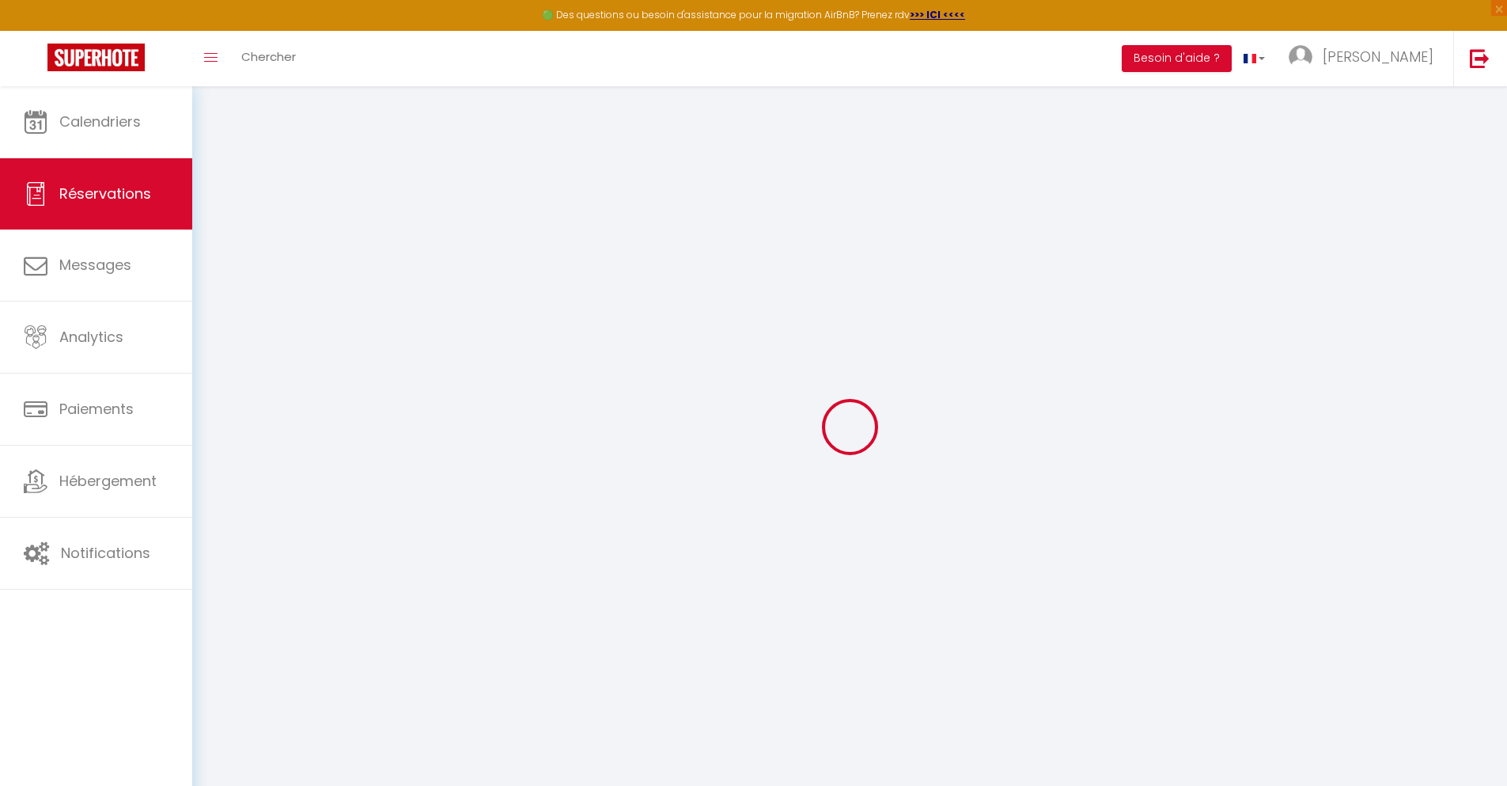
select select
checkbox input "false"
select select
type input "32"
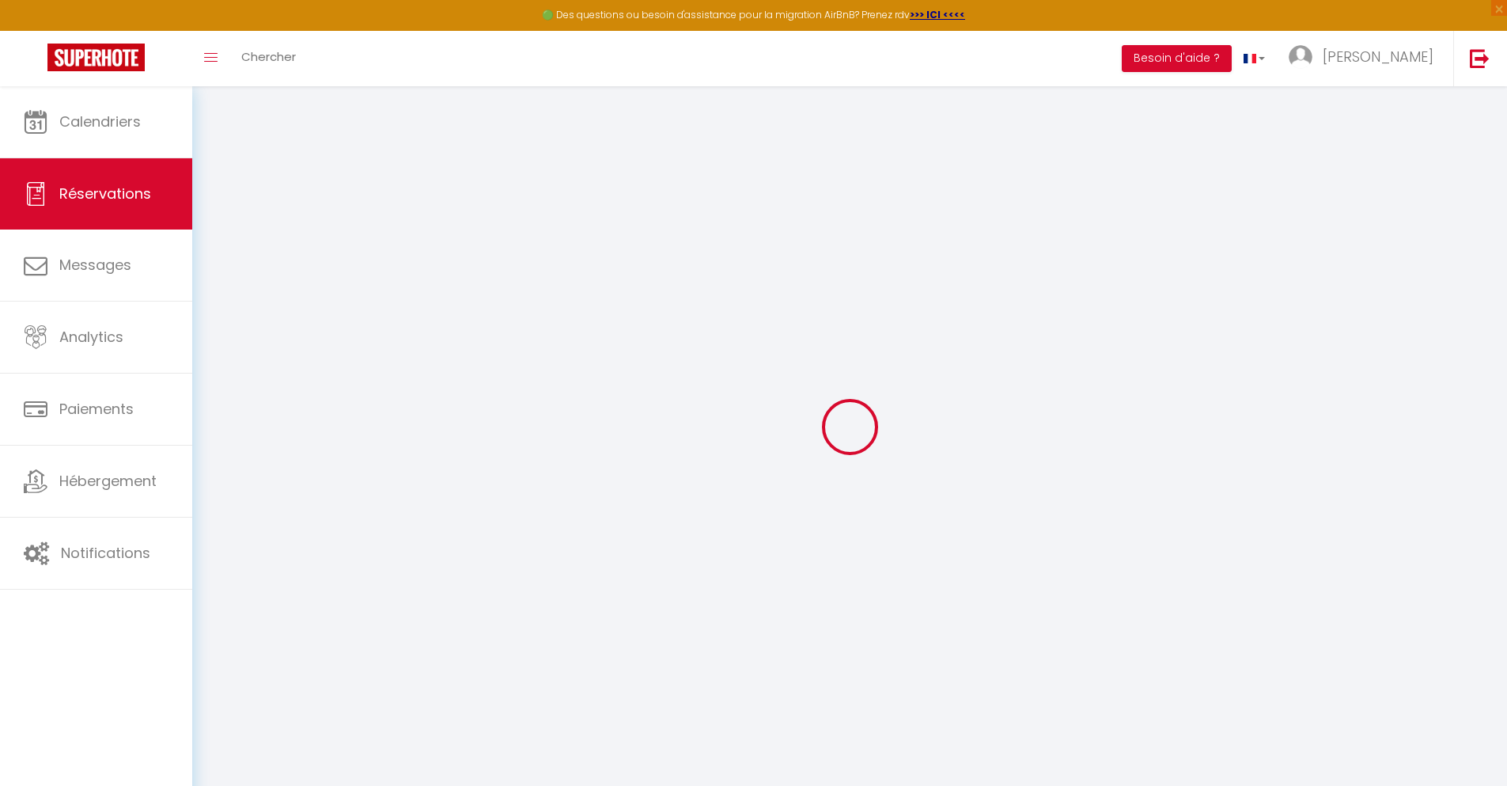
type input "8.42"
select select
checkbox input "false"
select select
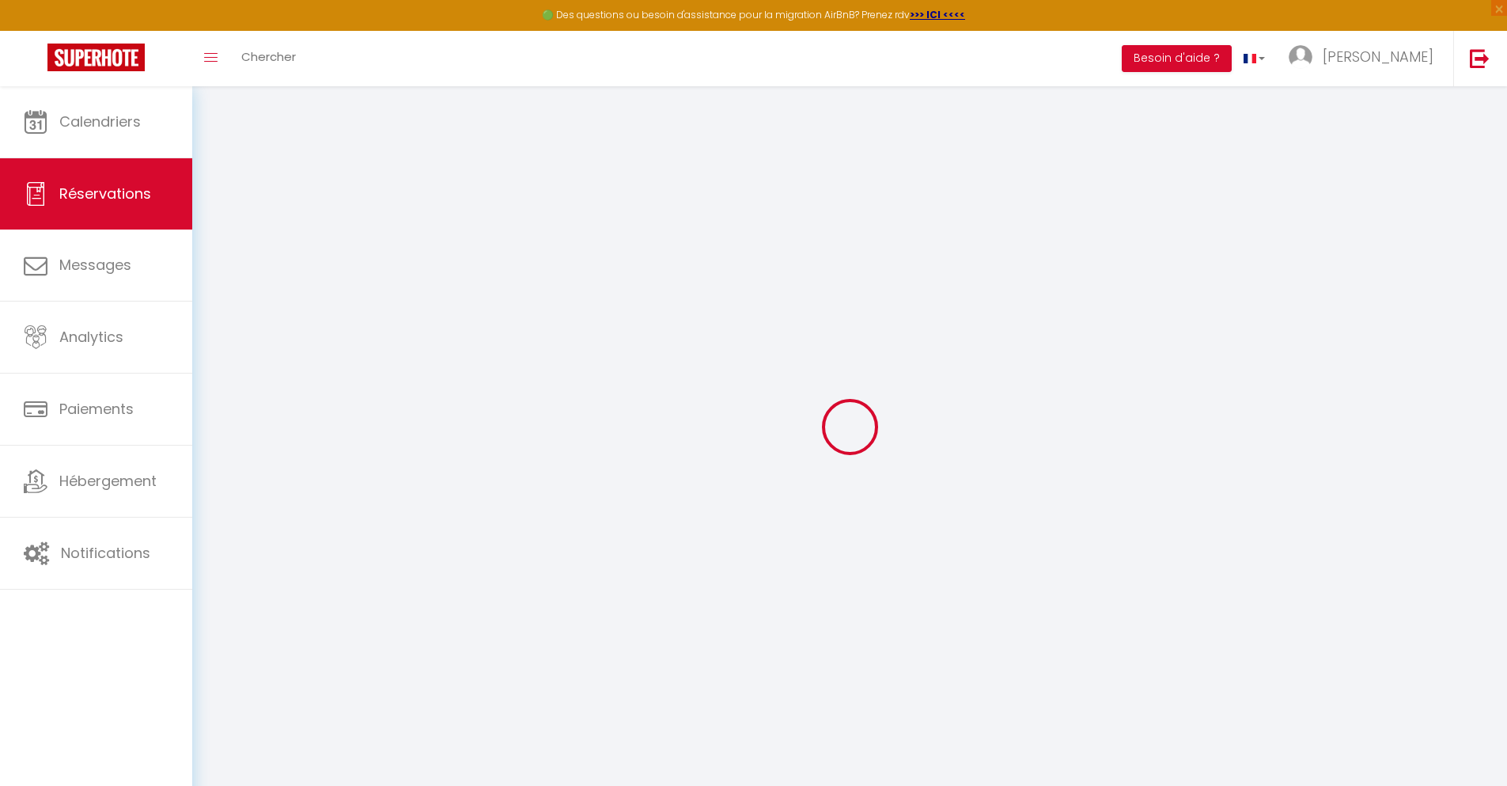
checkbox input "false"
select select
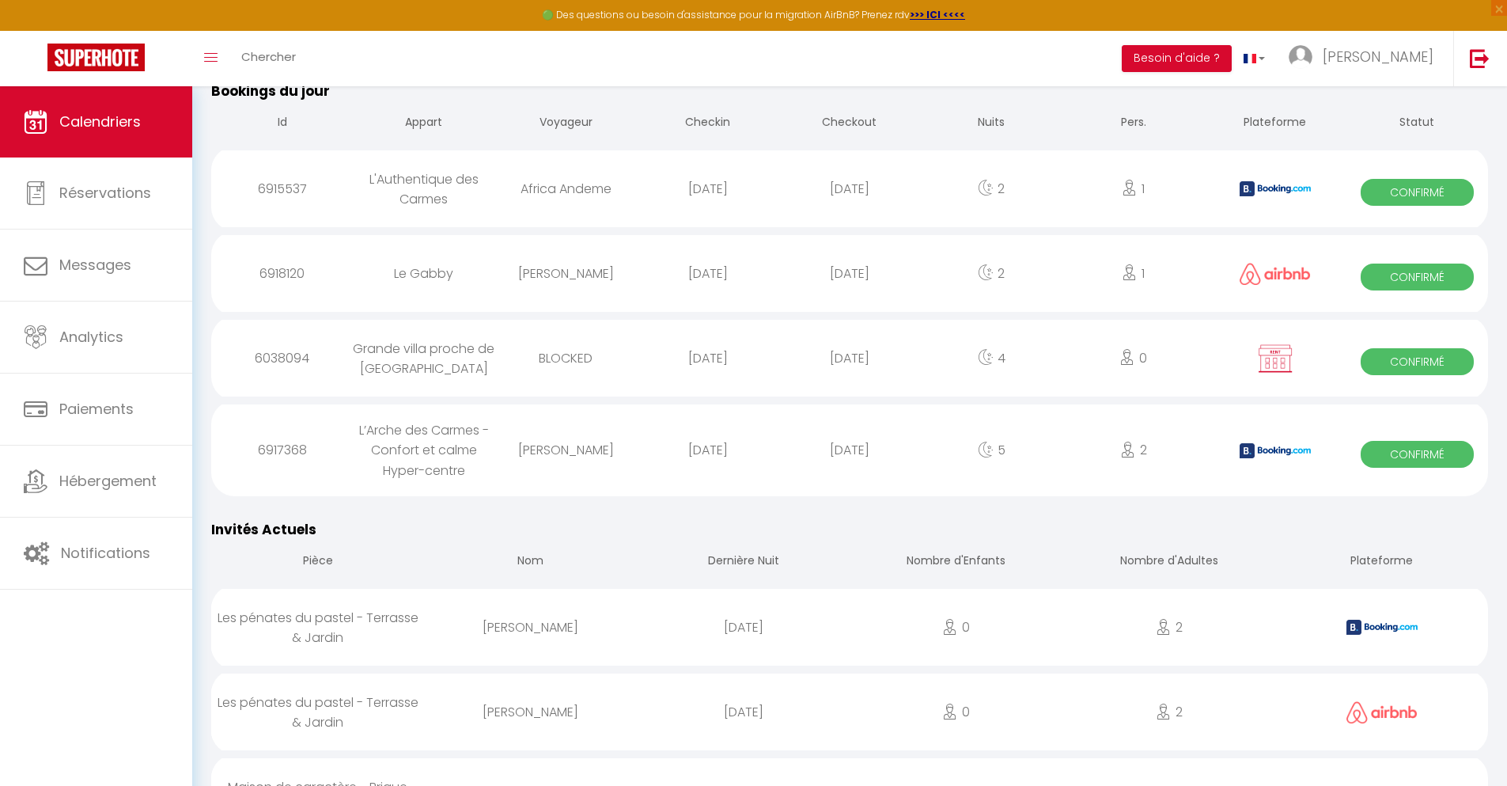
scroll to position [893, 0]
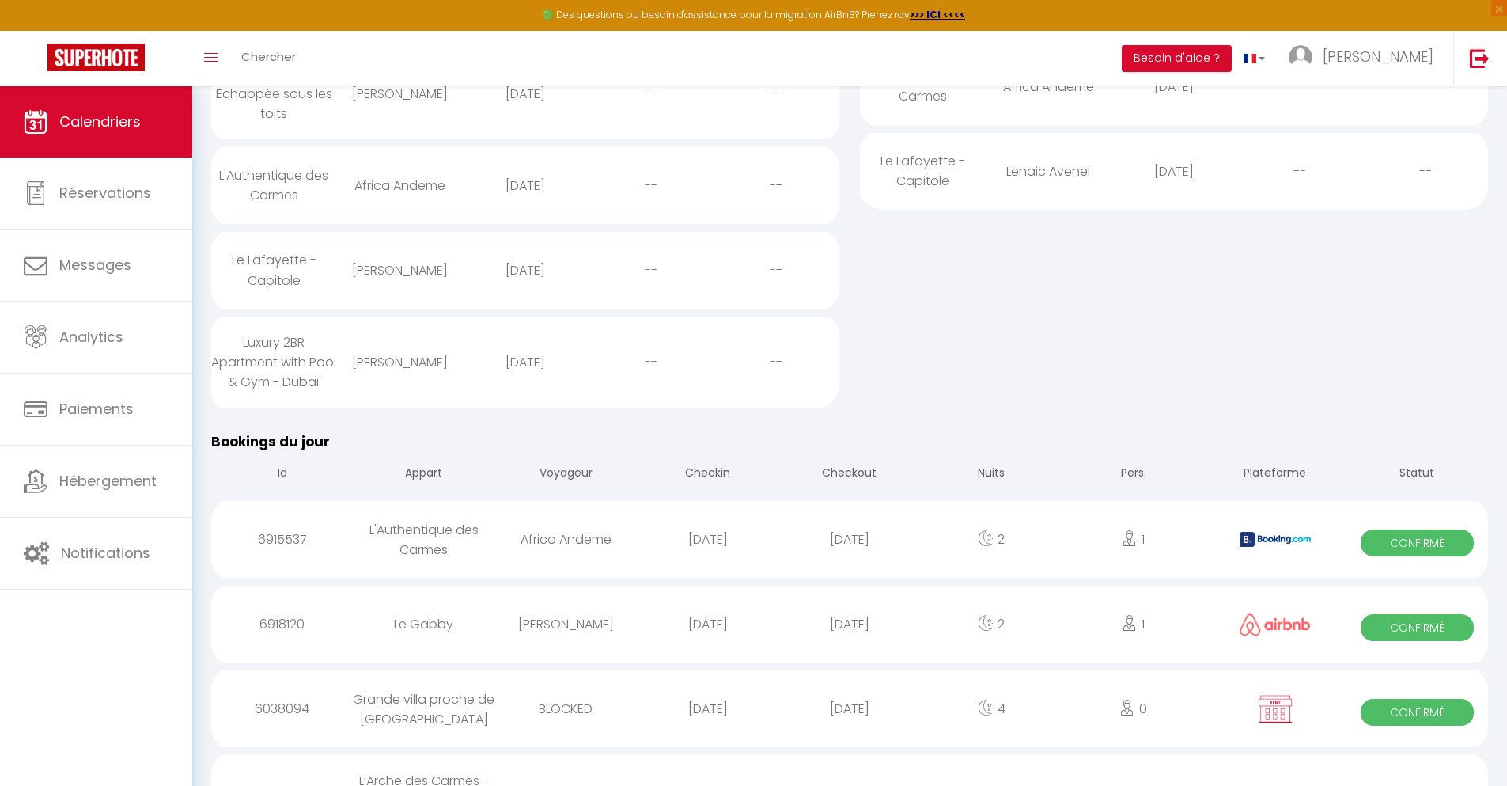
click at [850, 734] on div "[DATE]" at bounding box center [850, 708] width 142 height 51
select select "0"
select select "1"
select select
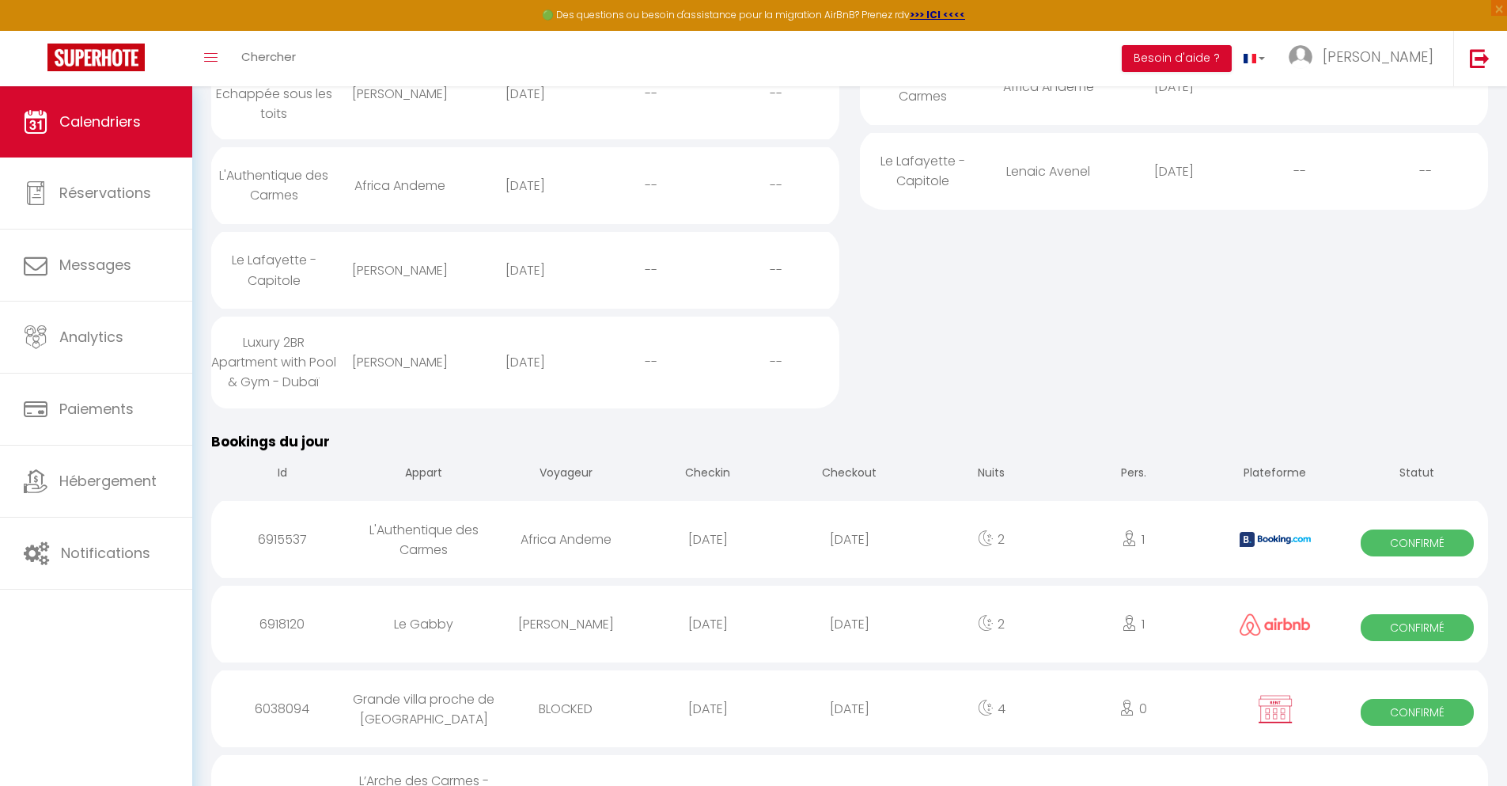
select select
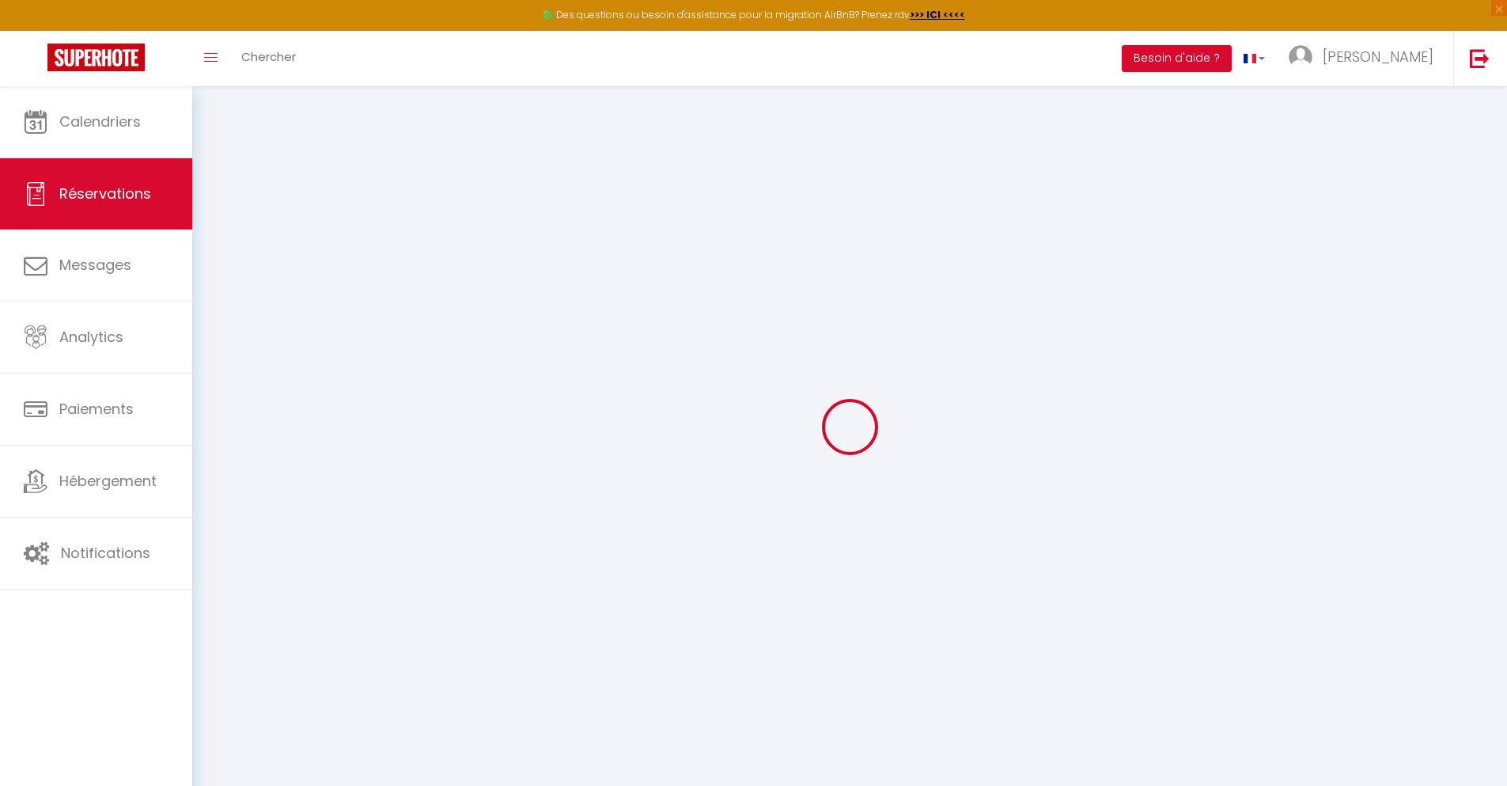
select select
checkbox input "false"
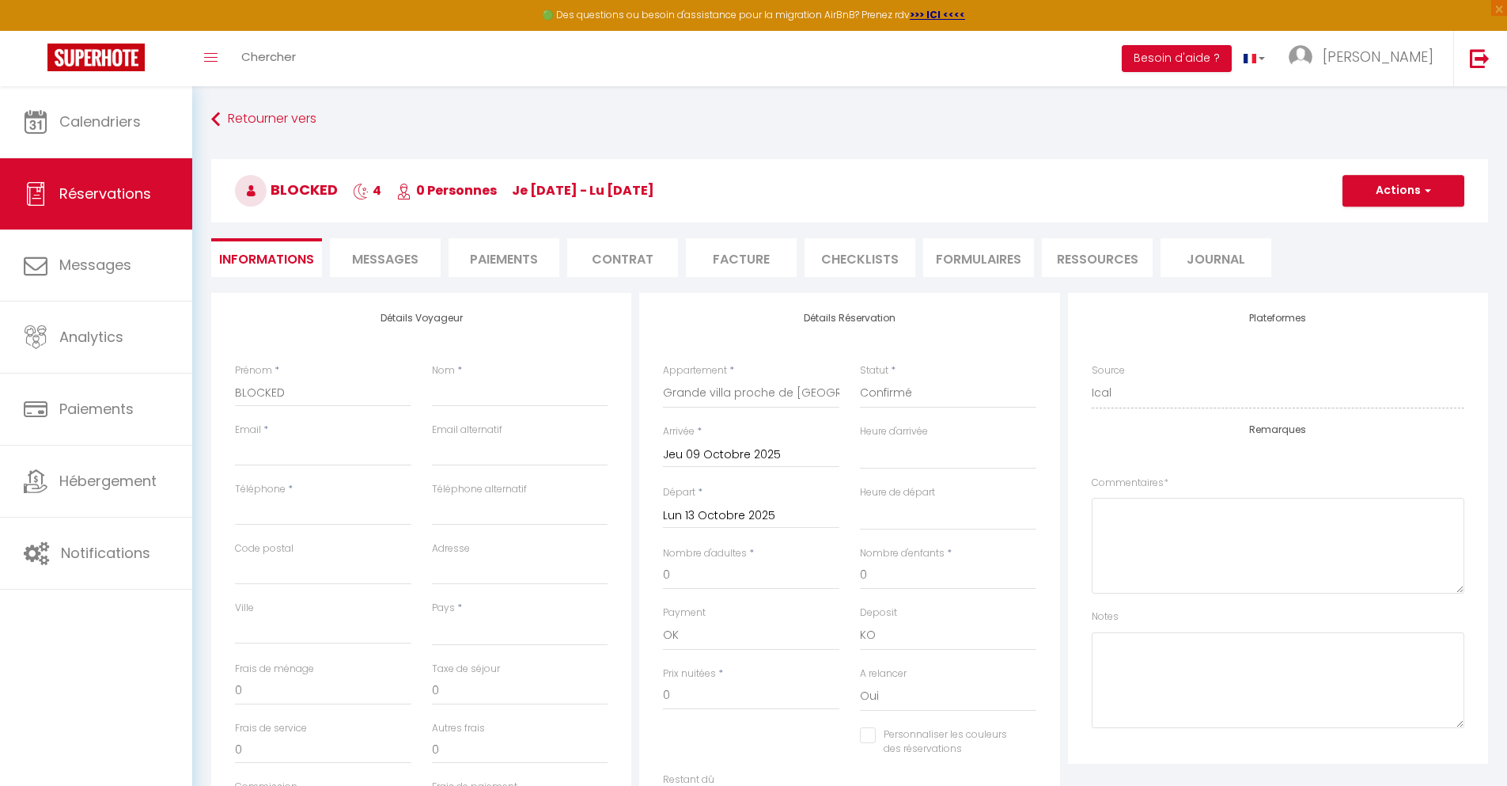
select select
checkbox input "false"
select select
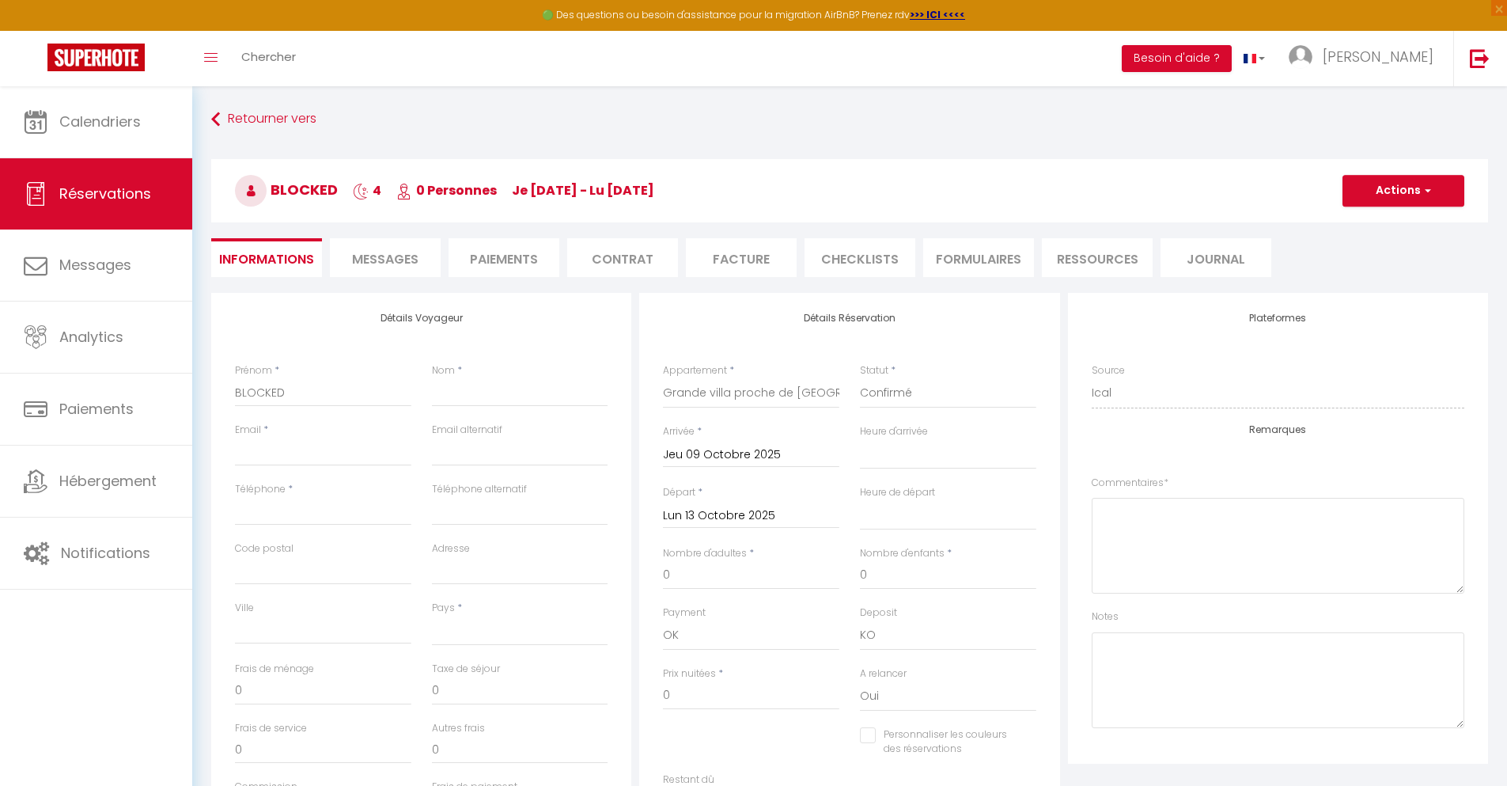
checkbox input "false"
select select
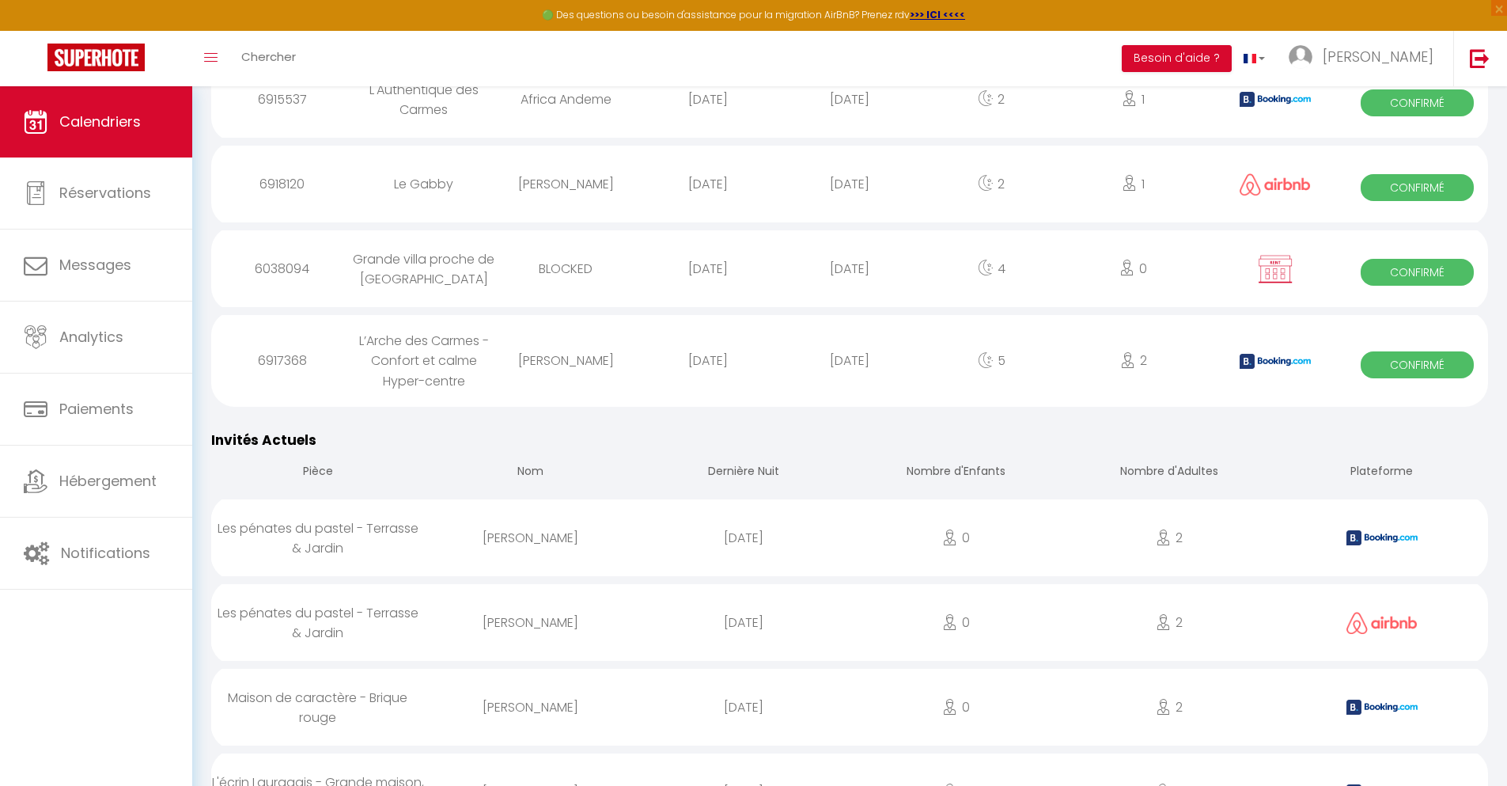
scroll to position [988, 0]
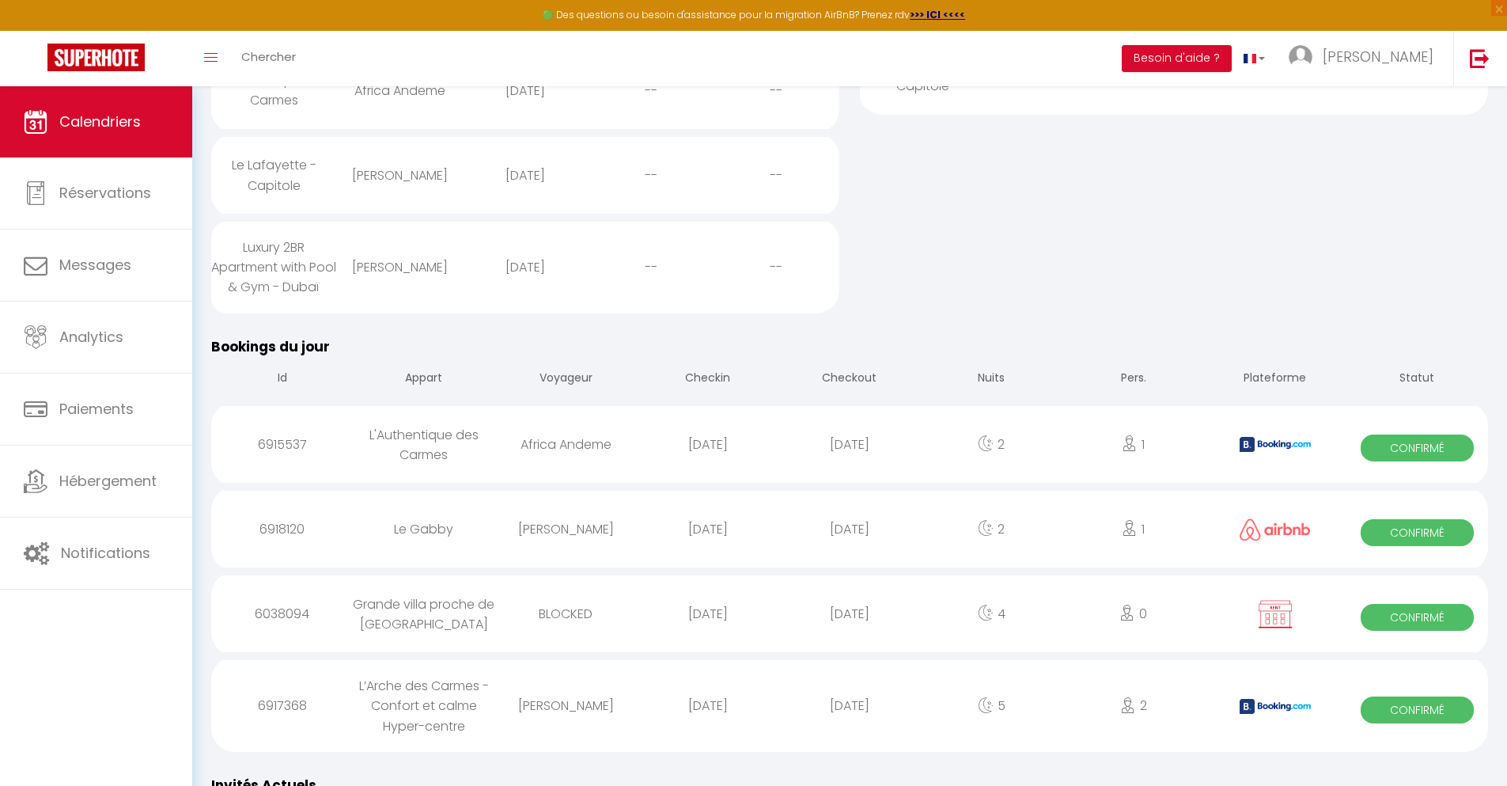
click at [850, 731] on div "[DATE]" at bounding box center [850, 705] width 142 height 51
select select "0"
select select "1"
select select
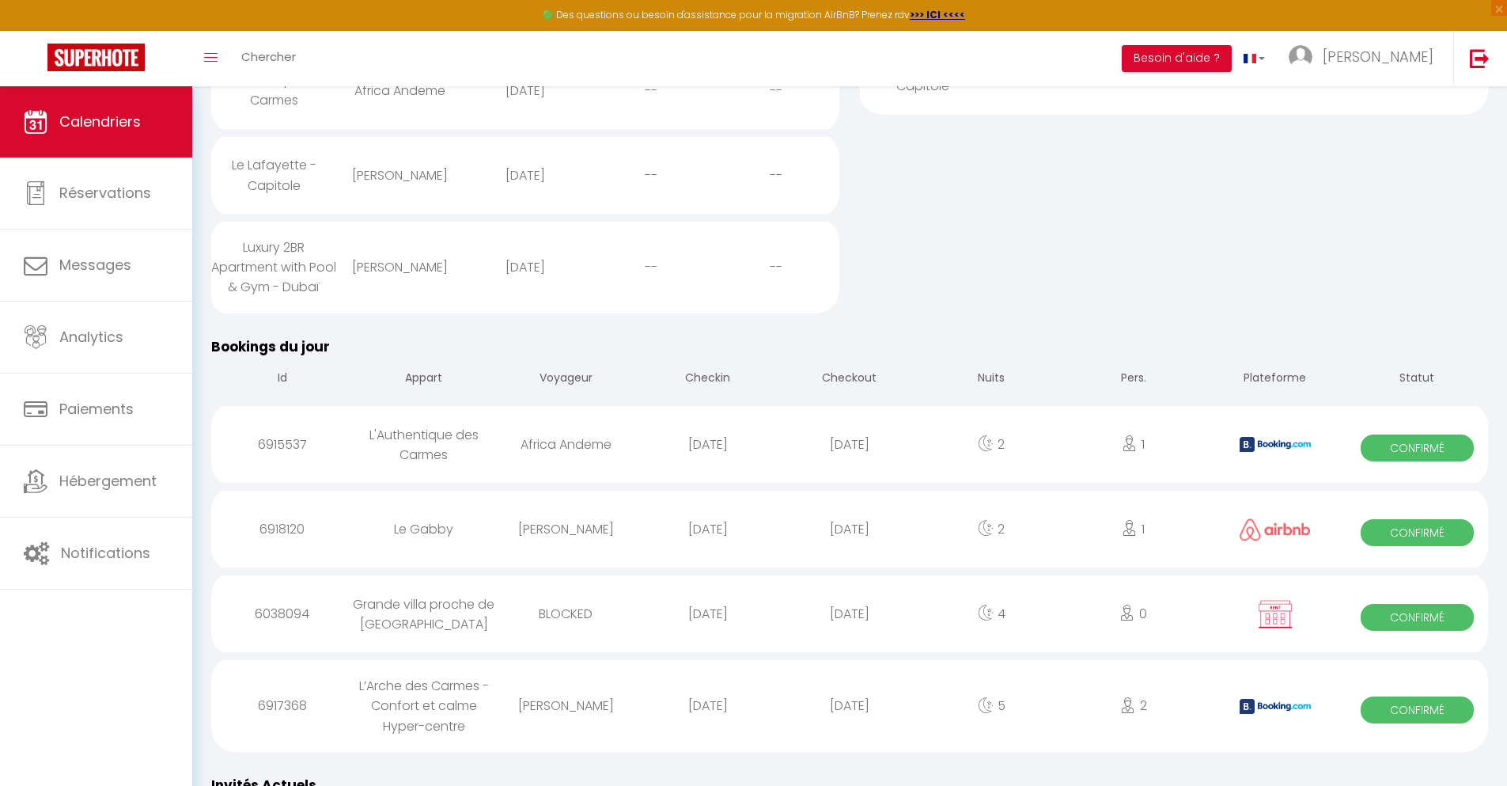
select select
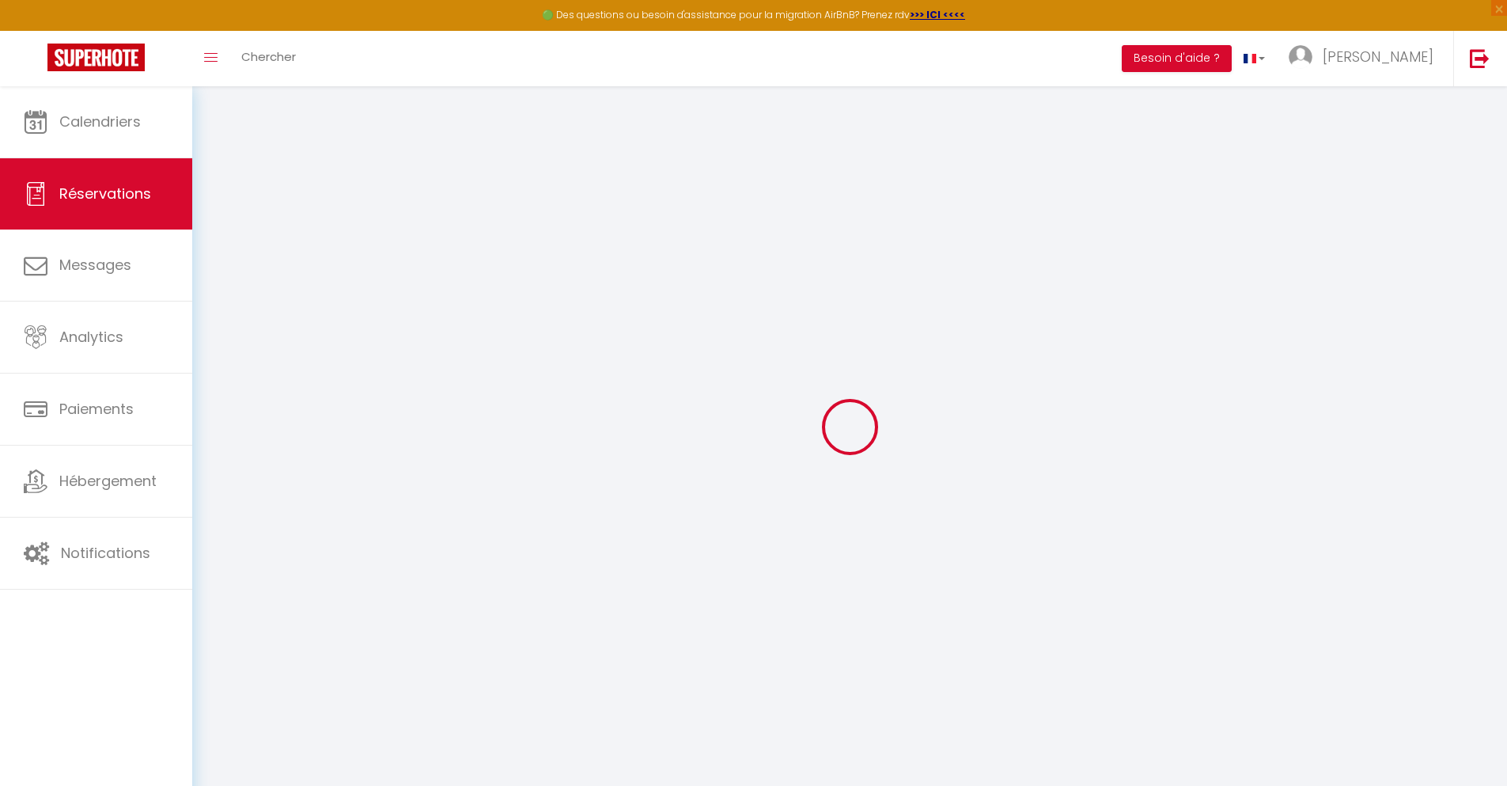
select select
checkbox input "false"
select select
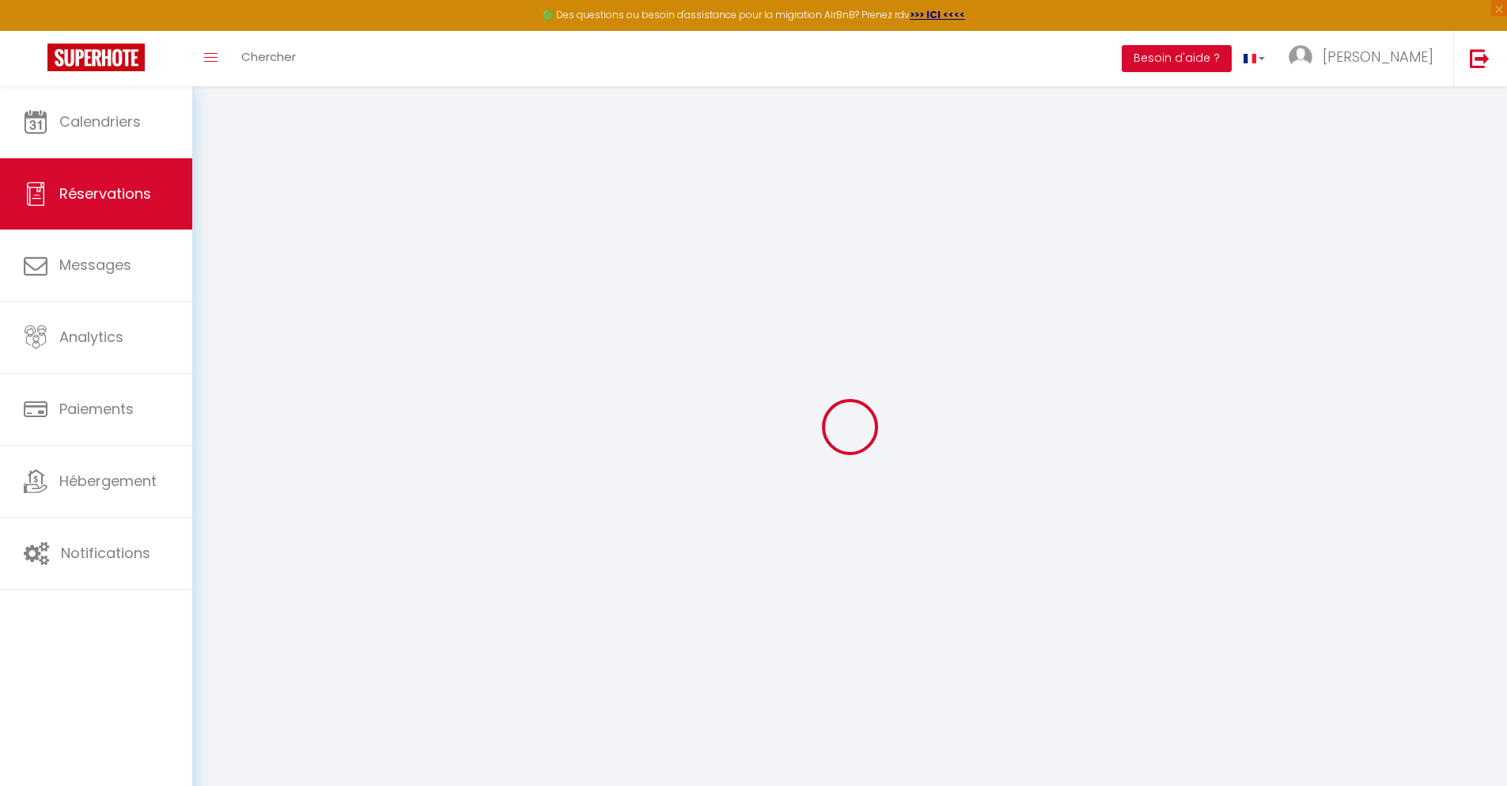
checkbox input "false"
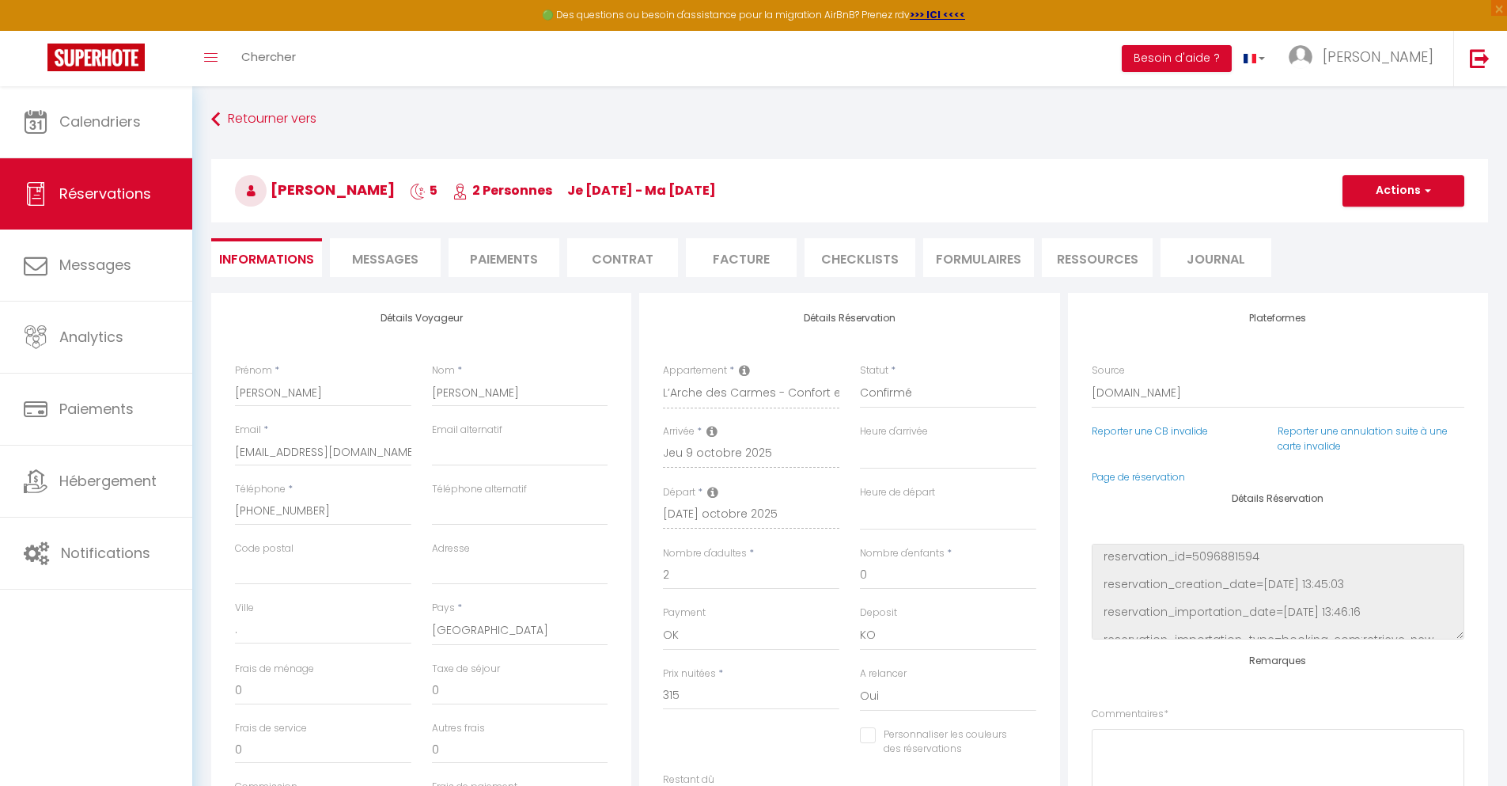
select select
checkbox input "false"
type textarea "** THIS RESERVATION HAS BEEN PRE-PAID ** BOOKING NOTE : Payment charge is EUR 5…"
type input "45"
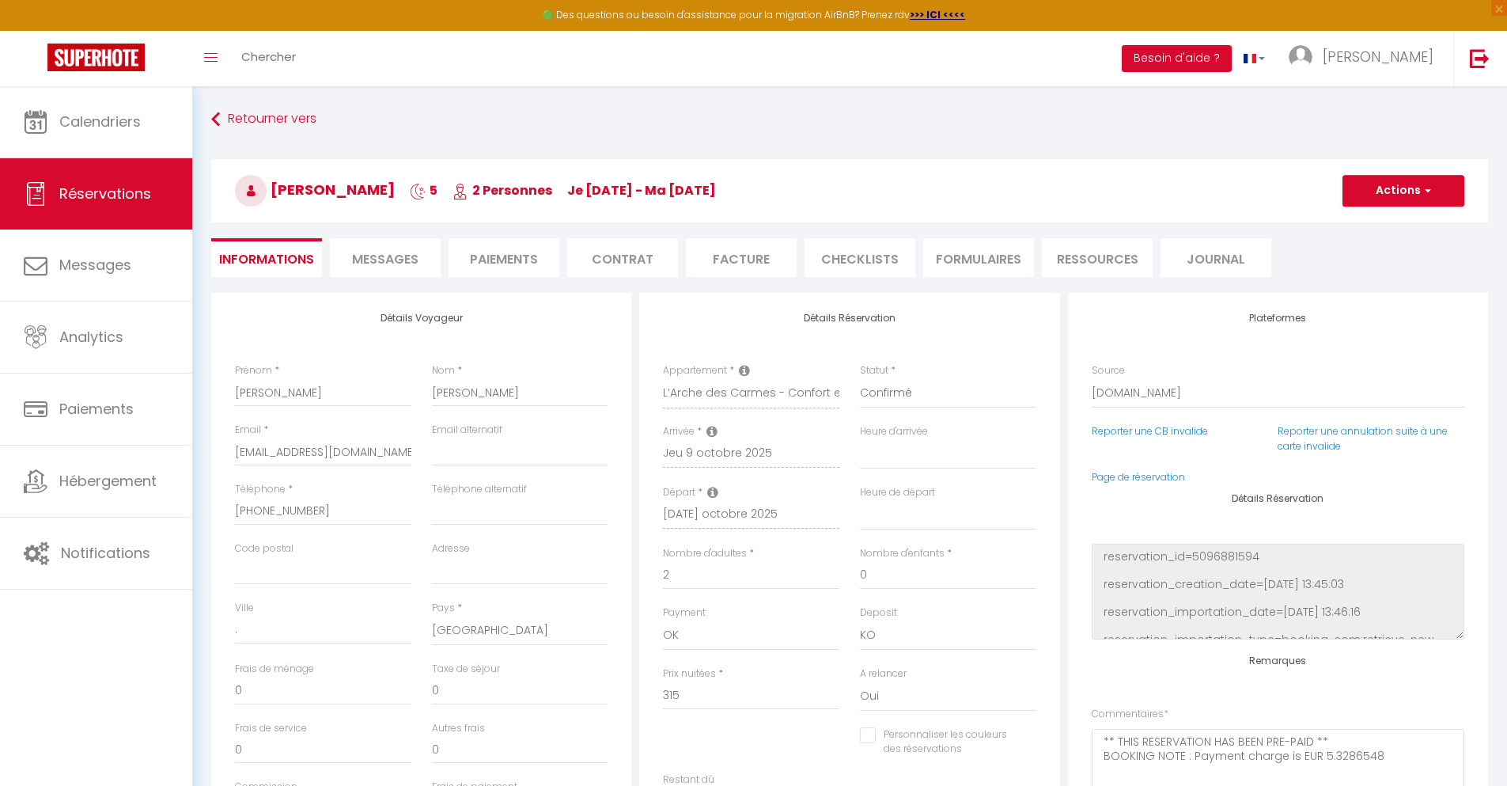
type input "20.62"
select select
checkbox input "false"
select select
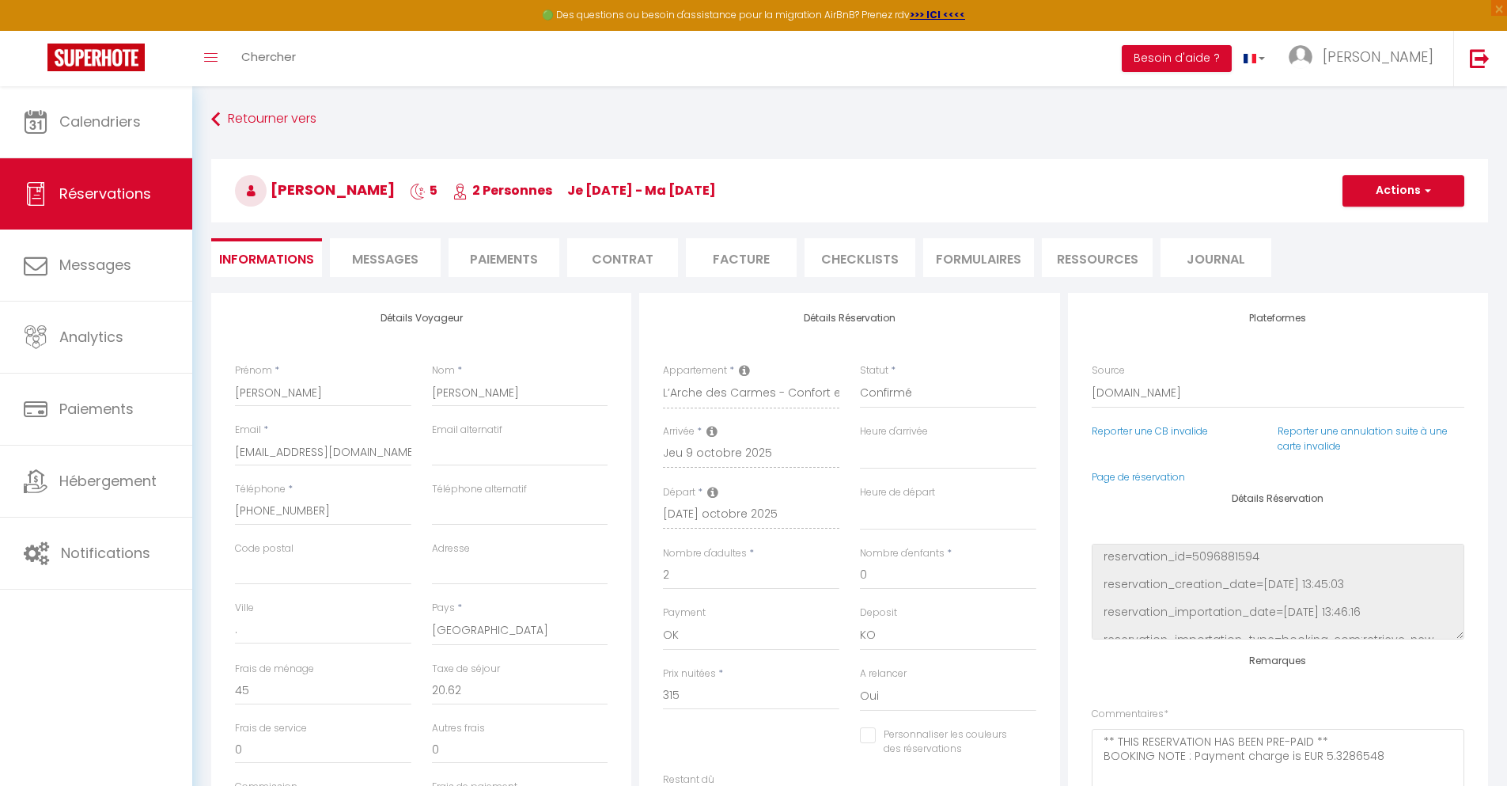
select select
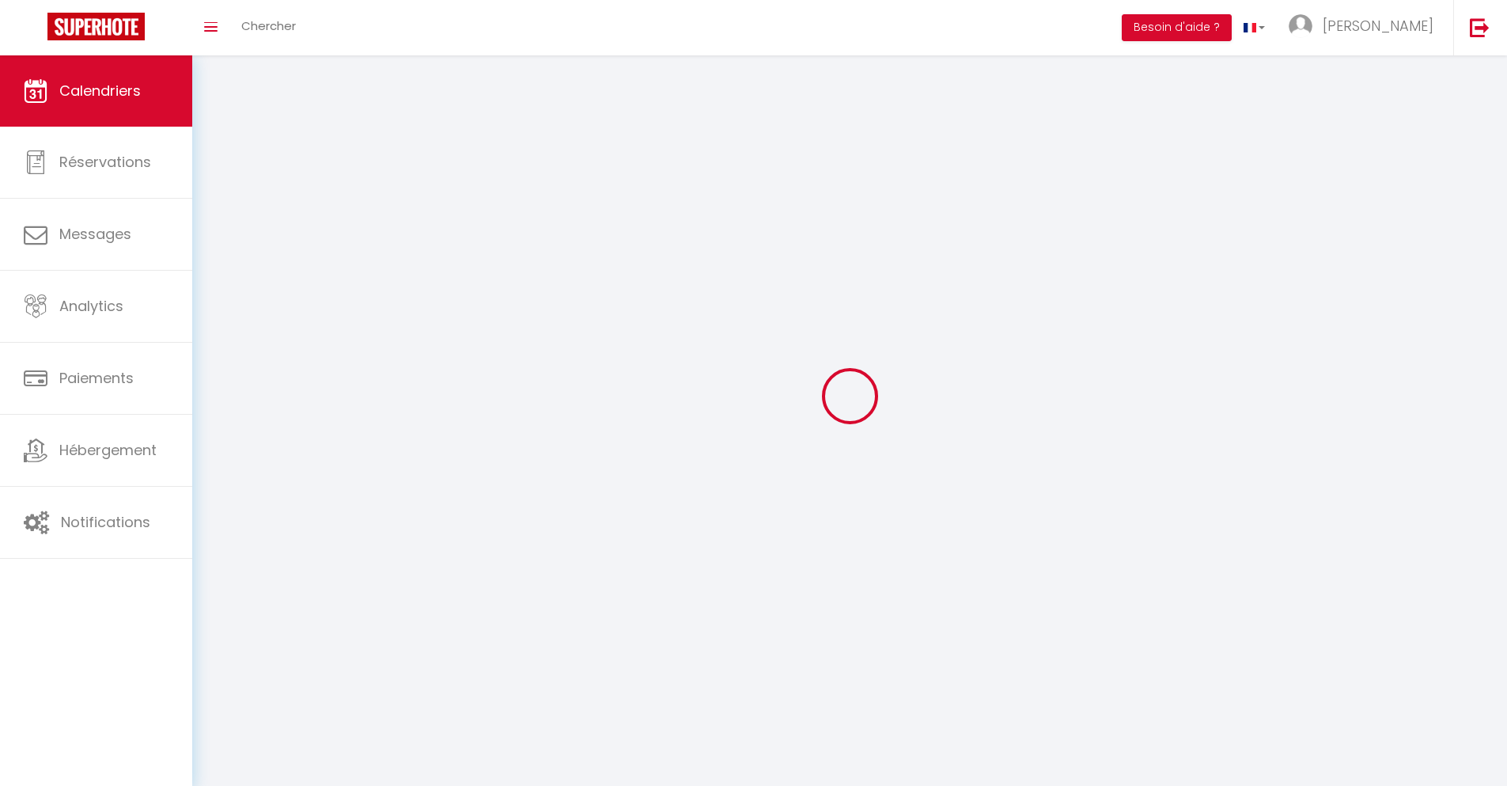
scroll to position [86, 0]
